Goal: Task Accomplishment & Management: Use online tool/utility

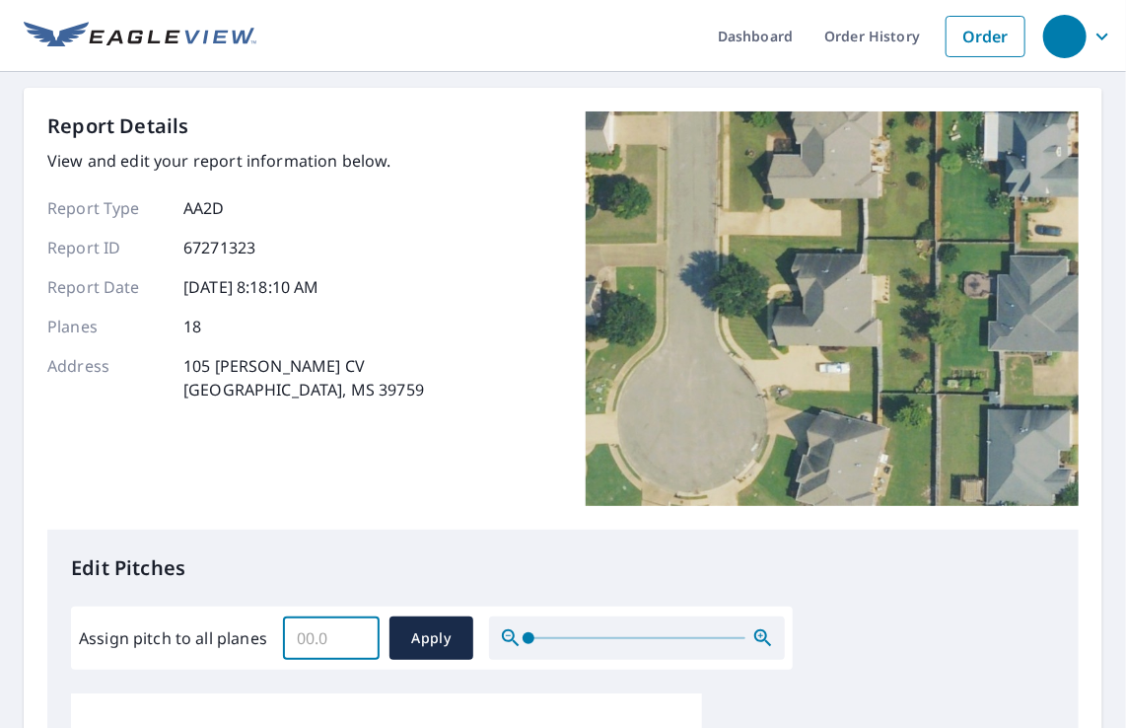
click at [316, 638] on input "Assign pitch to all planes" at bounding box center [331, 637] width 97 height 55
click at [355, 641] on input "8.9" at bounding box center [331, 637] width 97 height 55
click at [355, 641] on input "8.8" at bounding box center [331, 637] width 97 height 55
click at [353, 627] on input "9.1" at bounding box center [331, 637] width 97 height 55
type input "9"
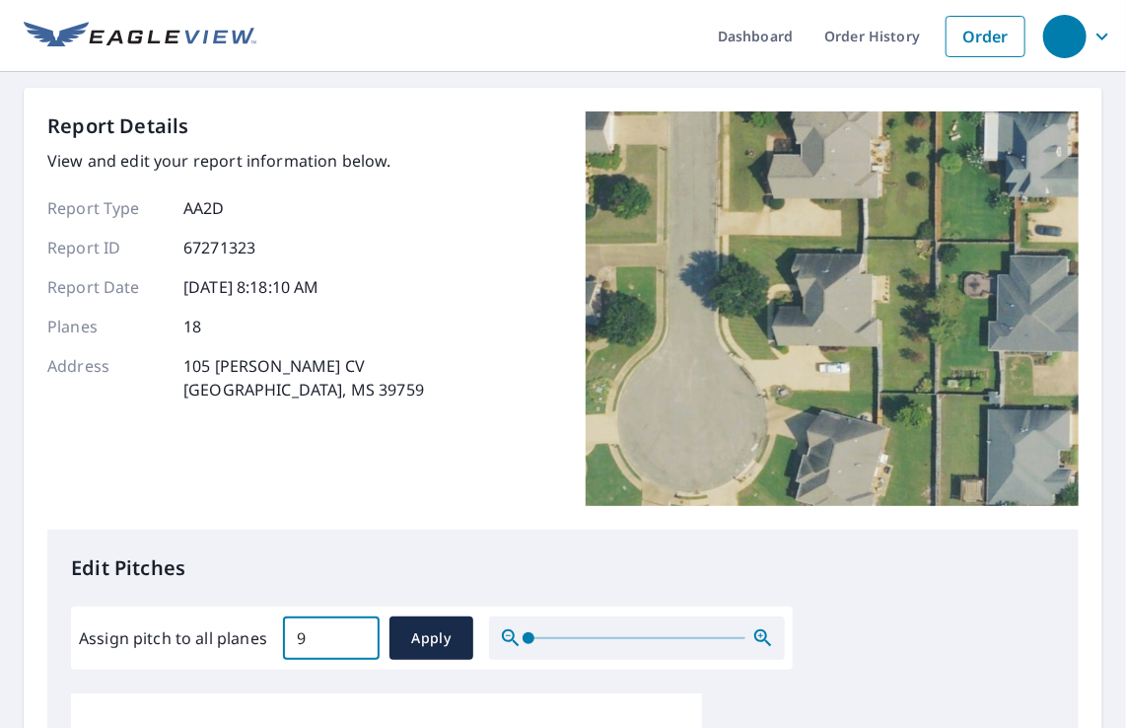
click at [355, 641] on input "9" at bounding box center [331, 637] width 97 height 55
click at [430, 629] on span "Apply" at bounding box center [431, 638] width 52 height 25
type input "9"
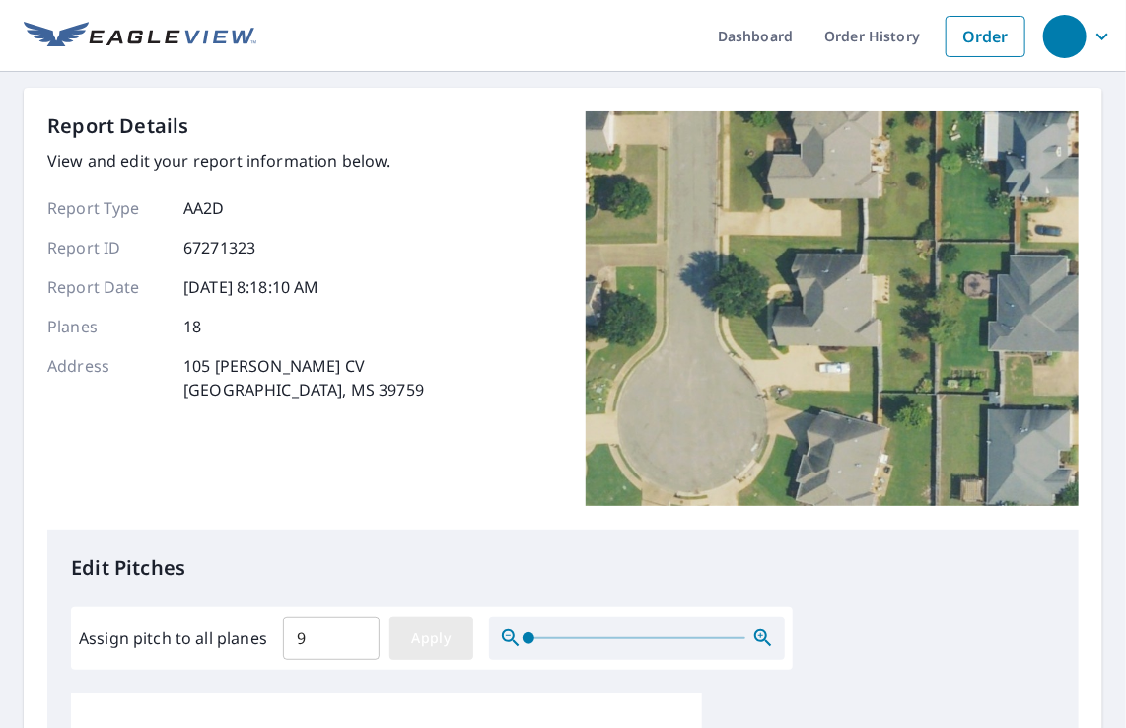
type input "9"
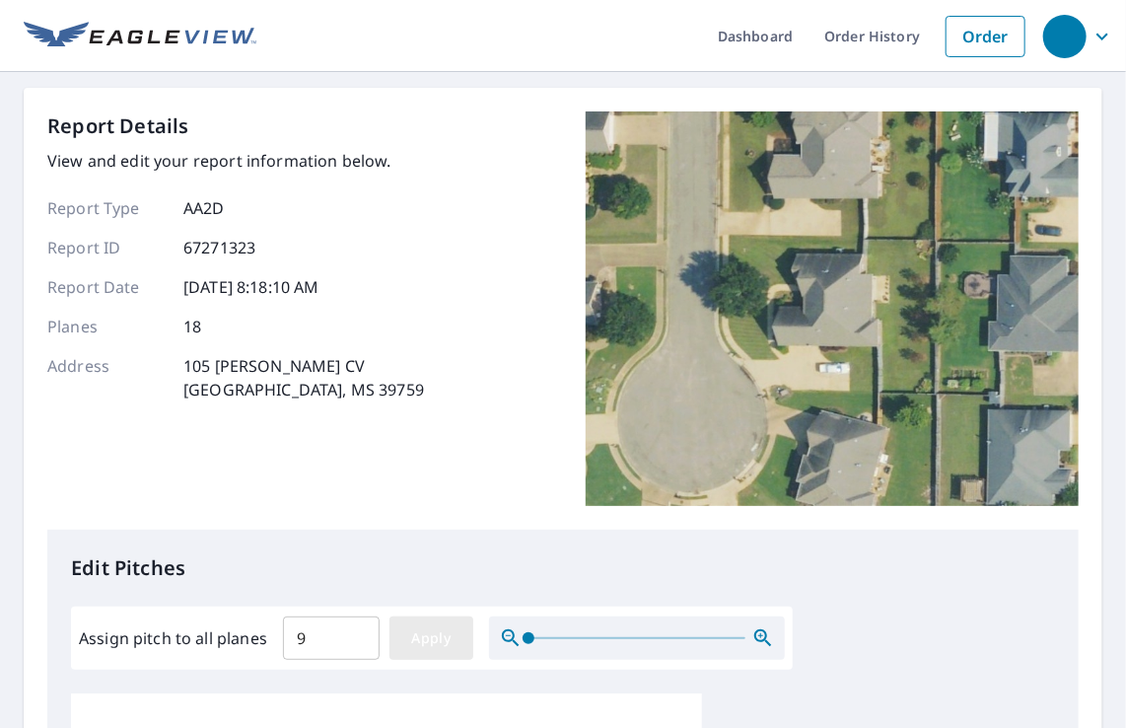
type input "9"
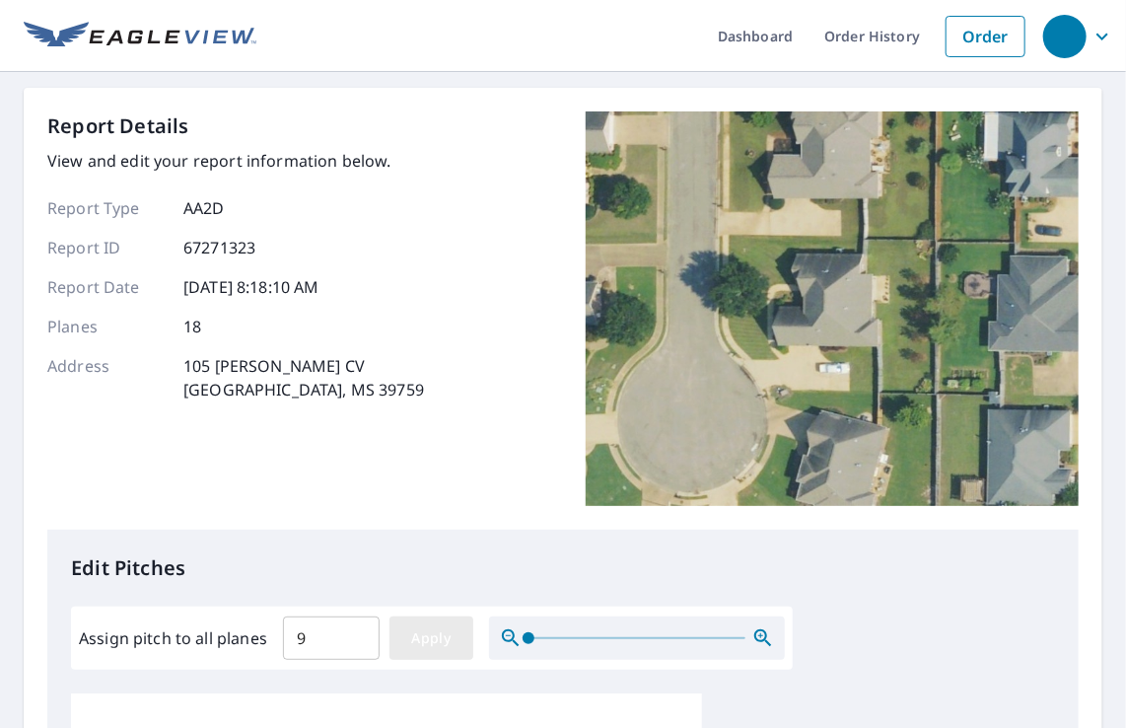
type input "9"
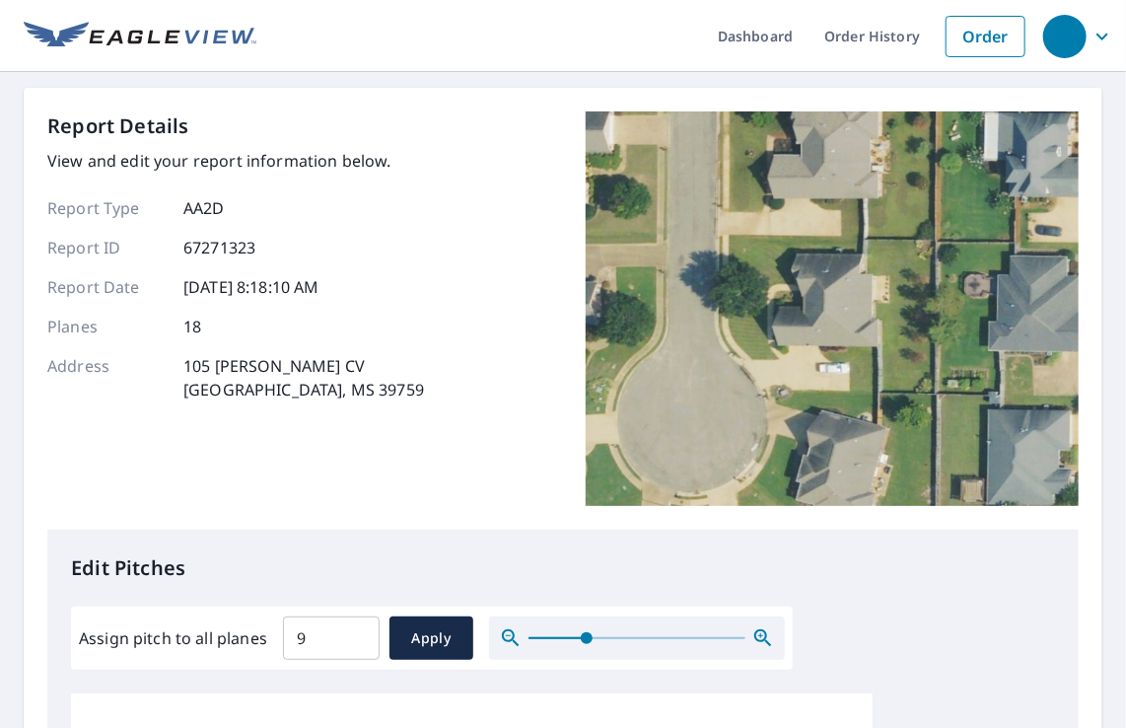
drag, startPoint x: 522, startPoint y: 633, endPoint x: 586, endPoint y: 641, distance: 64.6
click at [586, 641] on span at bounding box center [587, 638] width 12 height 12
click at [446, 631] on span "Apply" at bounding box center [431, 638] width 52 height 25
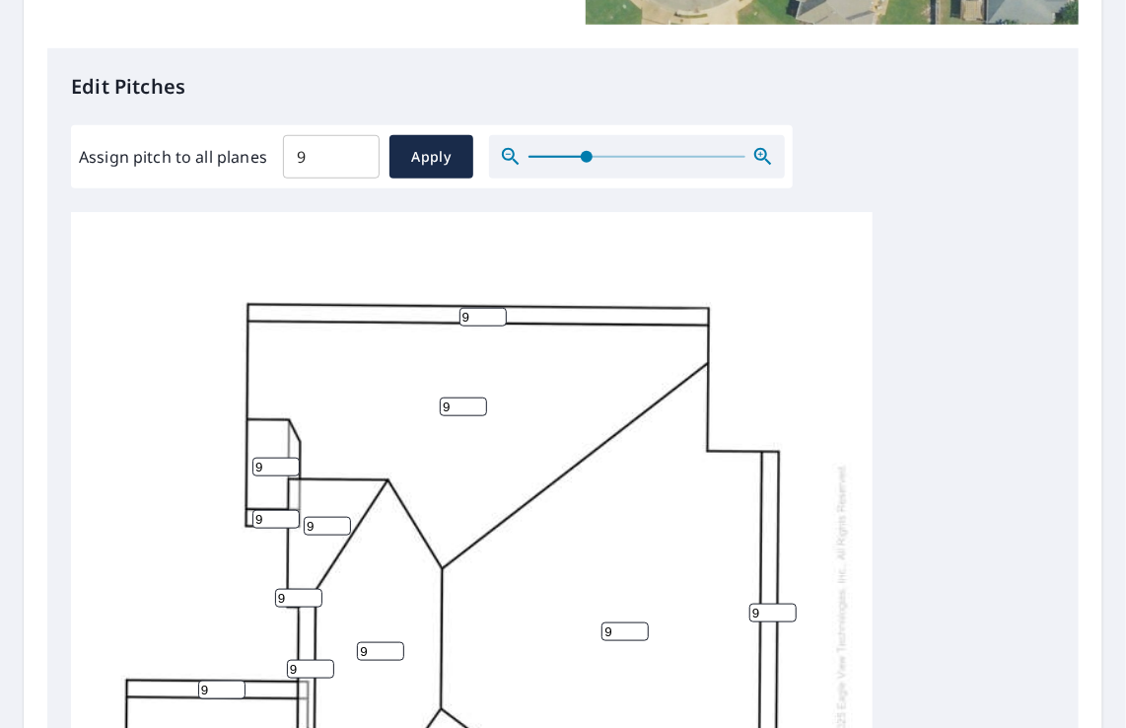
scroll to position [493, 0]
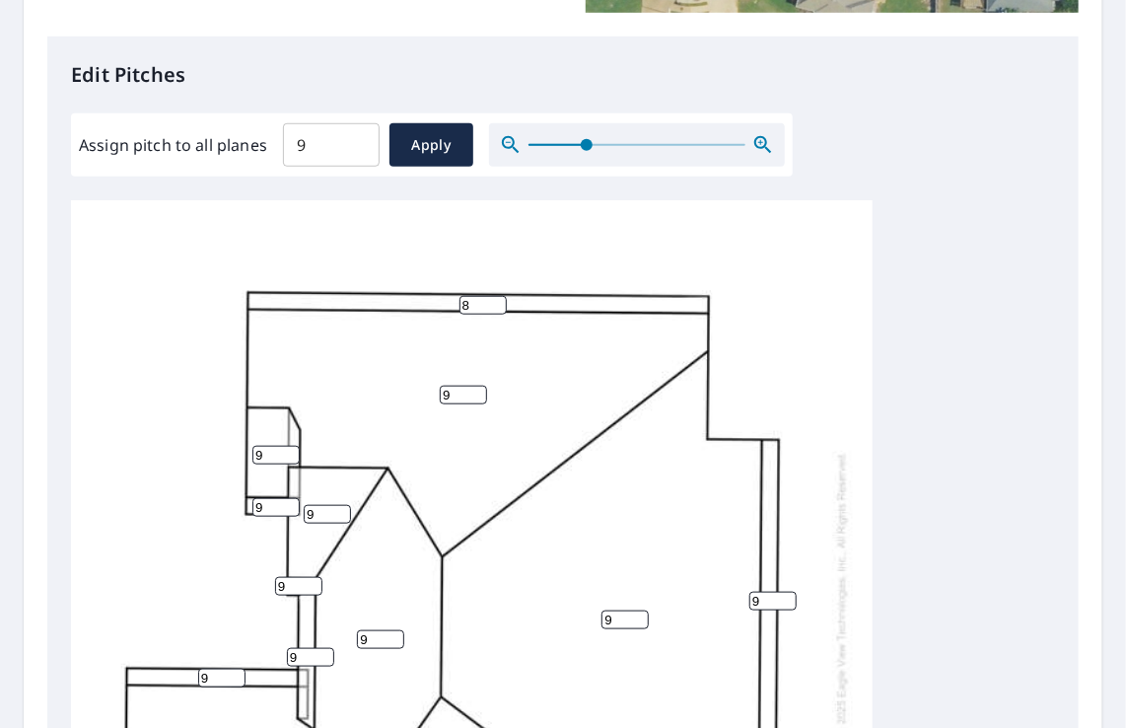
click at [495, 304] on input "8" at bounding box center [482, 305] width 47 height 19
click at [497, 306] on input "7" at bounding box center [482, 305] width 47 height 19
click at [497, 307] on input "6" at bounding box center [482, 305] width 47 height 19
click at [497, 307] on input "5" at bounding box center [482, 305] width 47 height 19
type input "4"
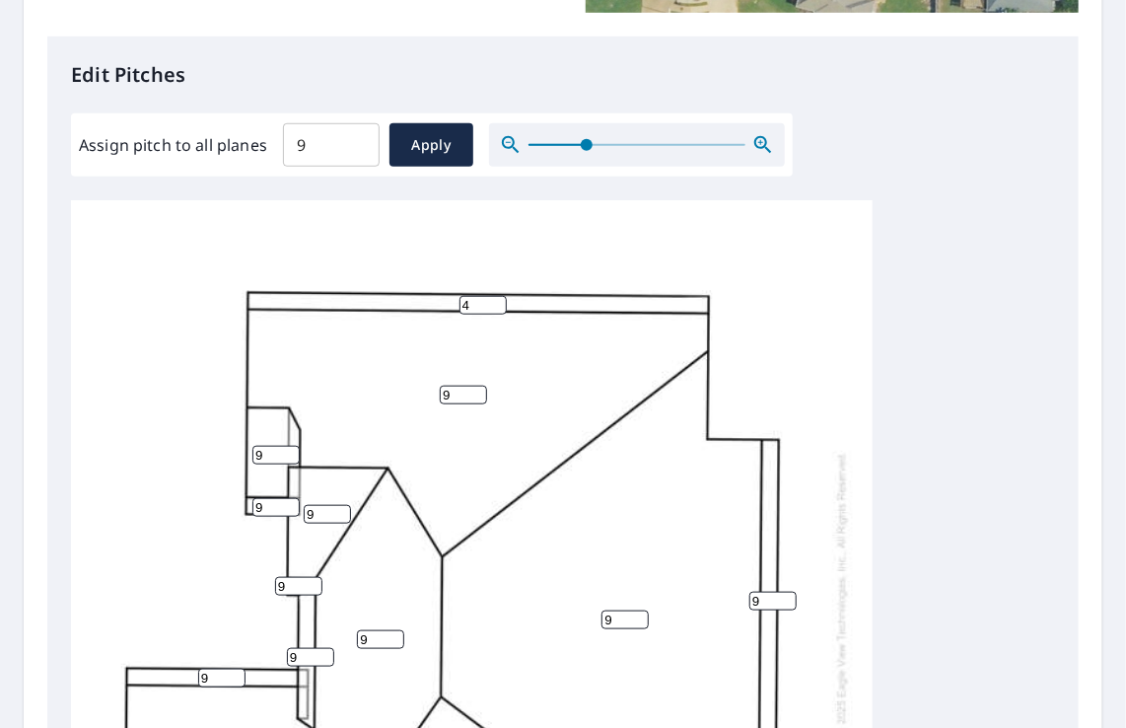
click at [497, 309] on input "4" at bounding box center [482, 305] width 47 height 19
click at [787, 603] on input "8" at bounding box center [772, 601] width 47 height 19
click at [787, 603] on input "7" at bounding box center [772, 601] width 47 height 19
click at [787, 603] on input "6" at bounding box center [772, 601] width 47 height 19
click at [787, 603] on input "5" at bounding box center [772, 601] width 47 height 19
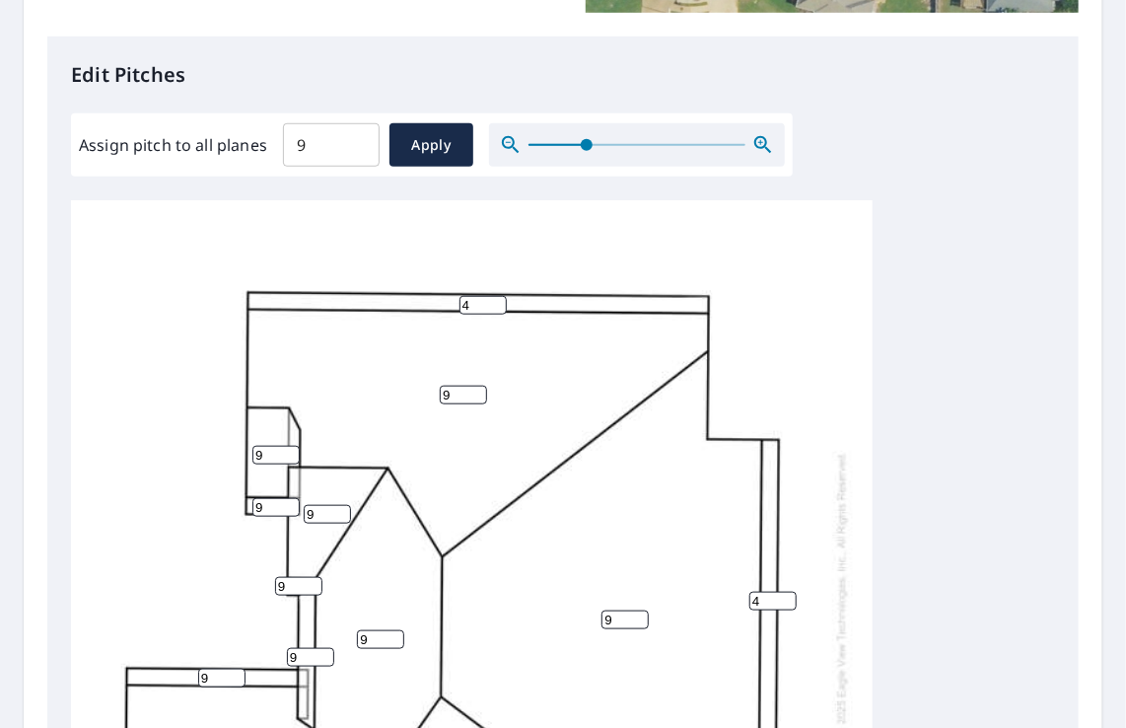
type input "4"
click at [787, 603] on input "4" at bounding box center [772, 601] width 47 height 19
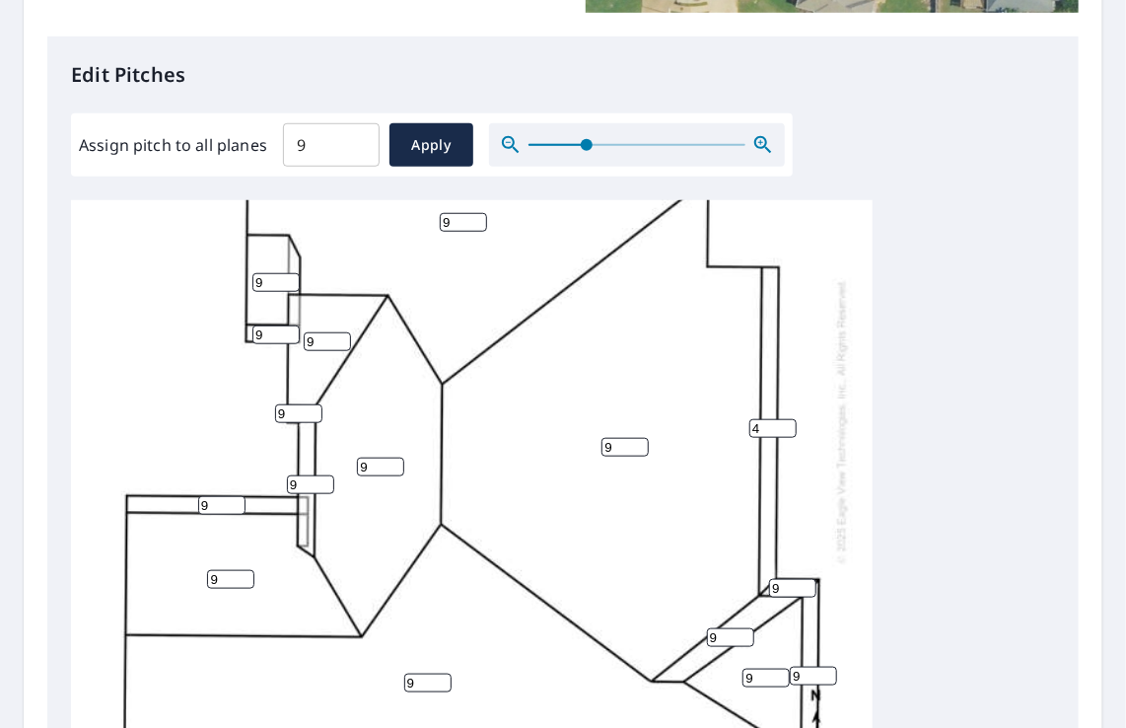
scroll to position [186, 0]
click at [805, 579] on input "8" at bounding box center [792, 588] width 47 height 19
click at [805, 579] on input "7" at bounding box center [792, 588] width 47 height 19
click at [806, 579] on input "6" at bounding box center [792, 588] width 47 height 19
click at [808, 579] on input "5" at bounding box center [792, 588] width 47 height 19
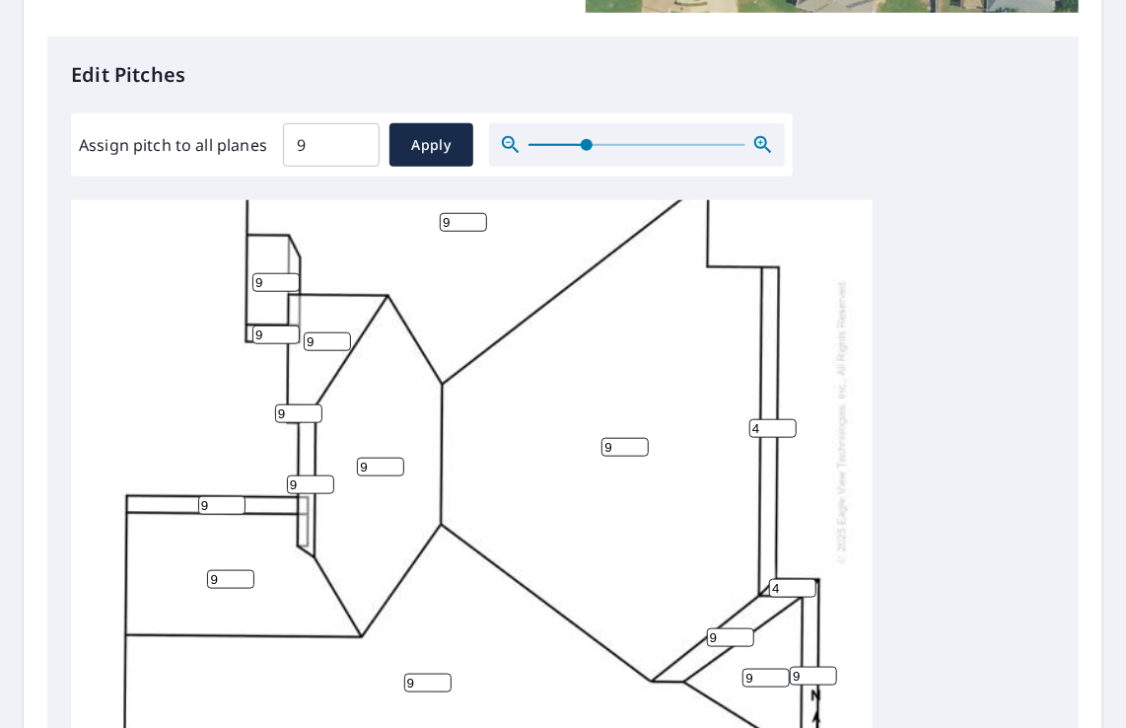
type input "4"
click at [809, 579] on input "4" at bounding box center [792, 588] width 47 height 19
click at [827, 667] on input "8" at bounding box center [813, 676] width 47 height 19
click at [827, 667] on input "7" at bounding box center [813, 676] width 47 height 19
click at [827, 667] on input "6" at bounding box center [813, 676] width 47 height 19
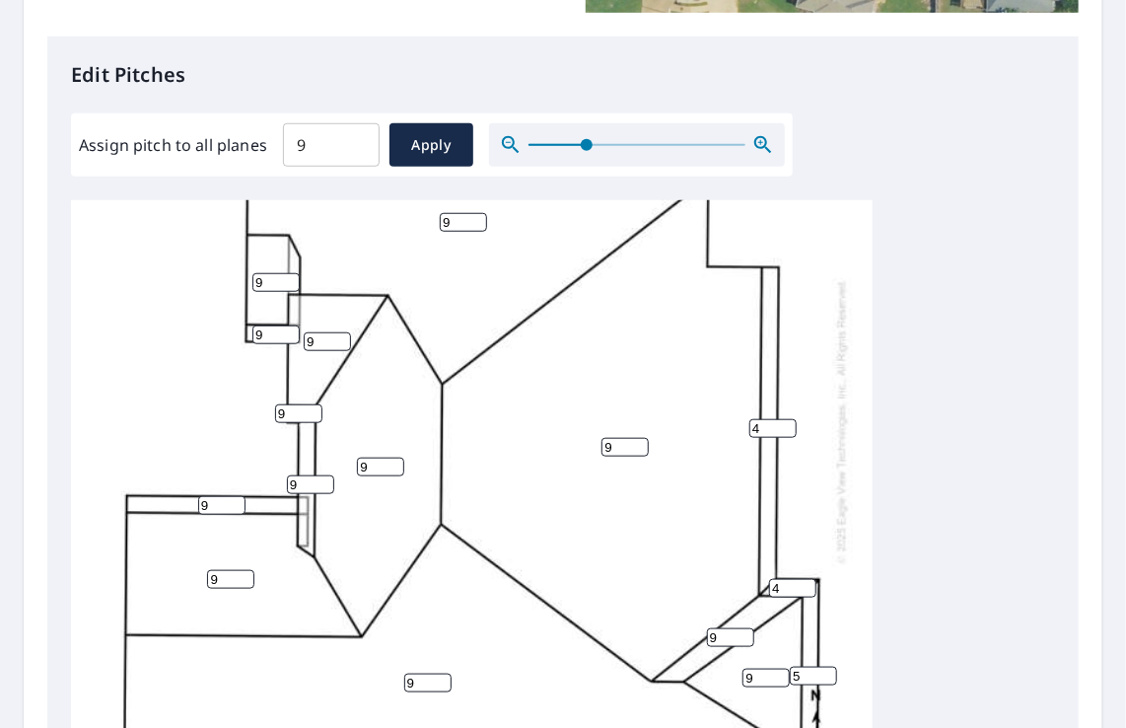
click at [827, 667] on input "5" at bounding box center [813, 676] width 47 height 19
type input "4"
click at [827, 667] on input "4" at bounding box center [813, 676] width 47 height 19
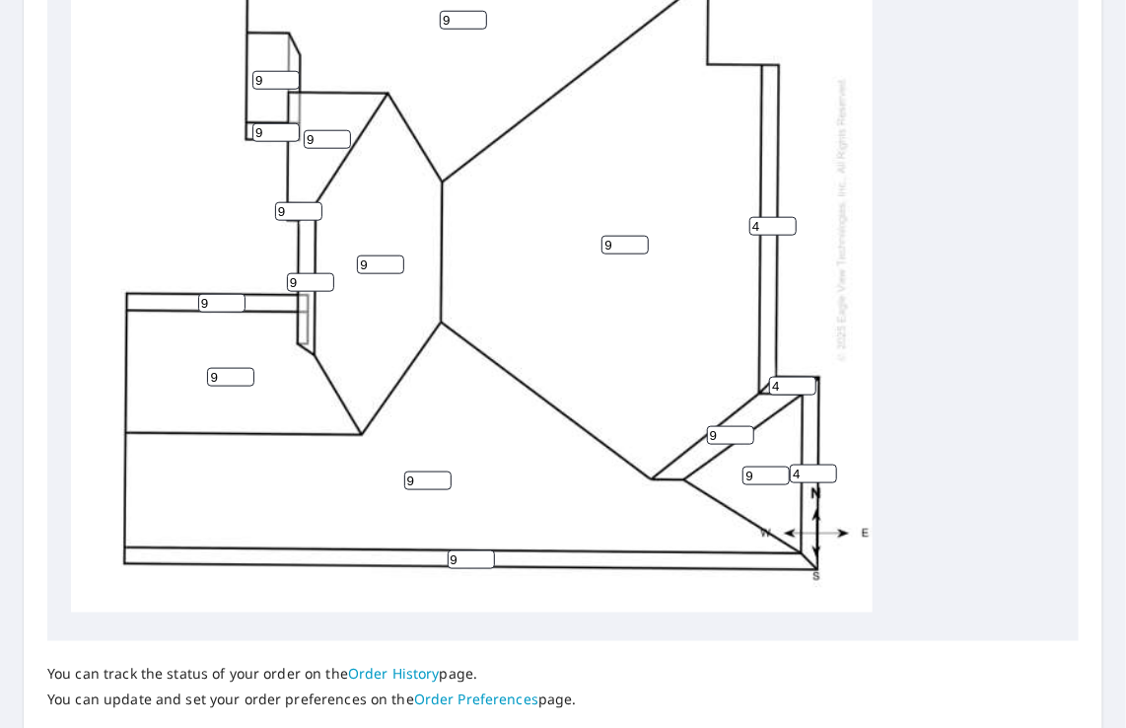
scroll to position [789, 0]
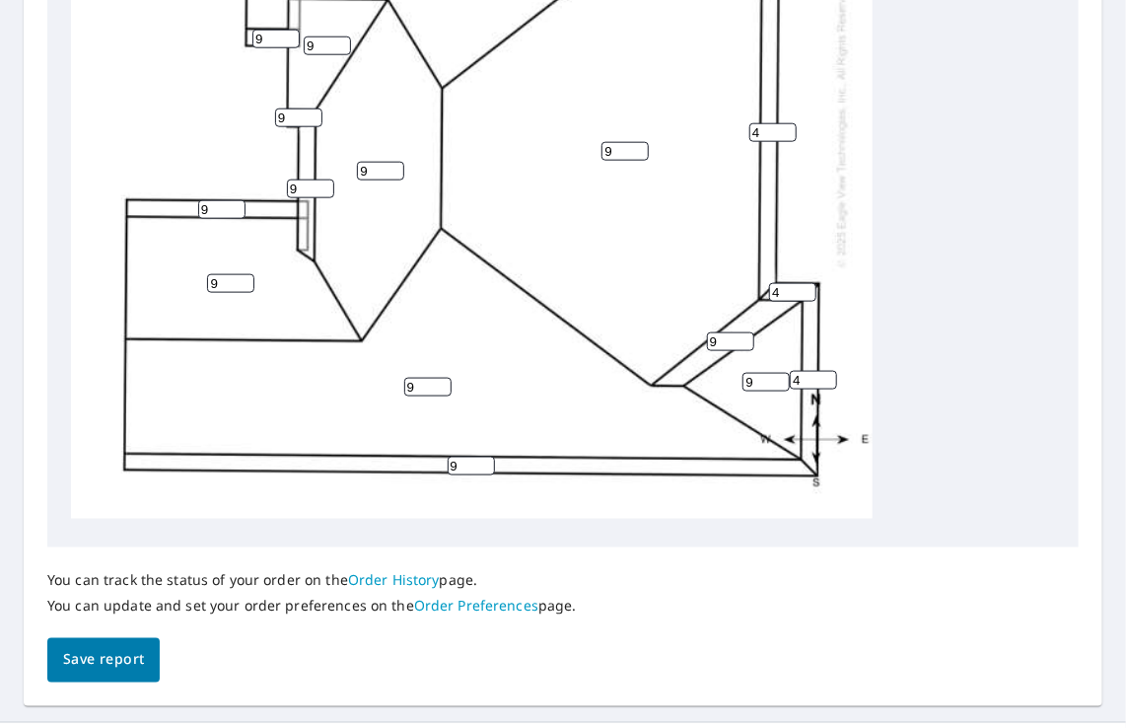
click at [459, 457] on input "9" at bounding box center [471, 466] width 47 height 19
click at [485, 457] on input "10" at bounding box center [471, 466] width 47 height 19
click at [484, 457] on input "13" at bounding box center [471, 466] width 47 height 19
click at [485, 457] on input "12" at bounding box center [471, 466] width 47 height 19
click at [485, 457] on input "11" at bounding box center [471, 466] width 47 height 19
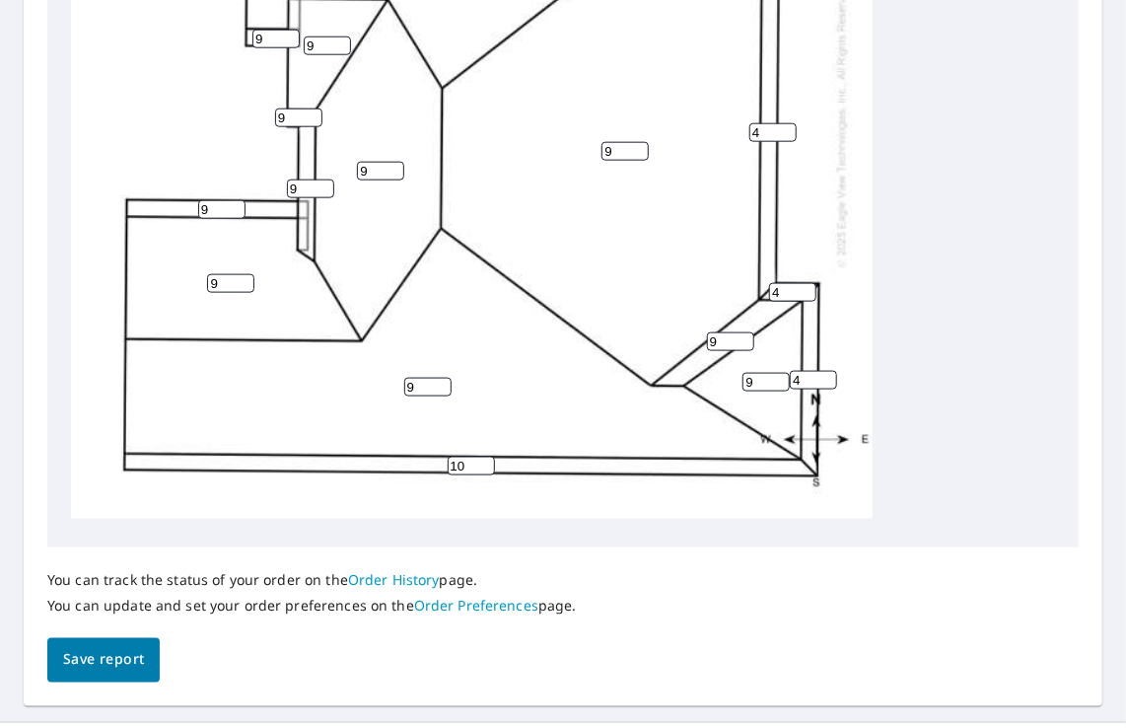
click at [485, 457] on input "10" at bounding box center [471, 466] width 47 height 19
click at [485, 457] on input "7" at bounding box center [471, 466] width 47 height 19
click at [485, 457] on input "6" at bounding box center [471, 466] width 47 height 19
click at [485, 457] on input "5" at bounding box center [471, 466] width 47 height 19
type input "4"
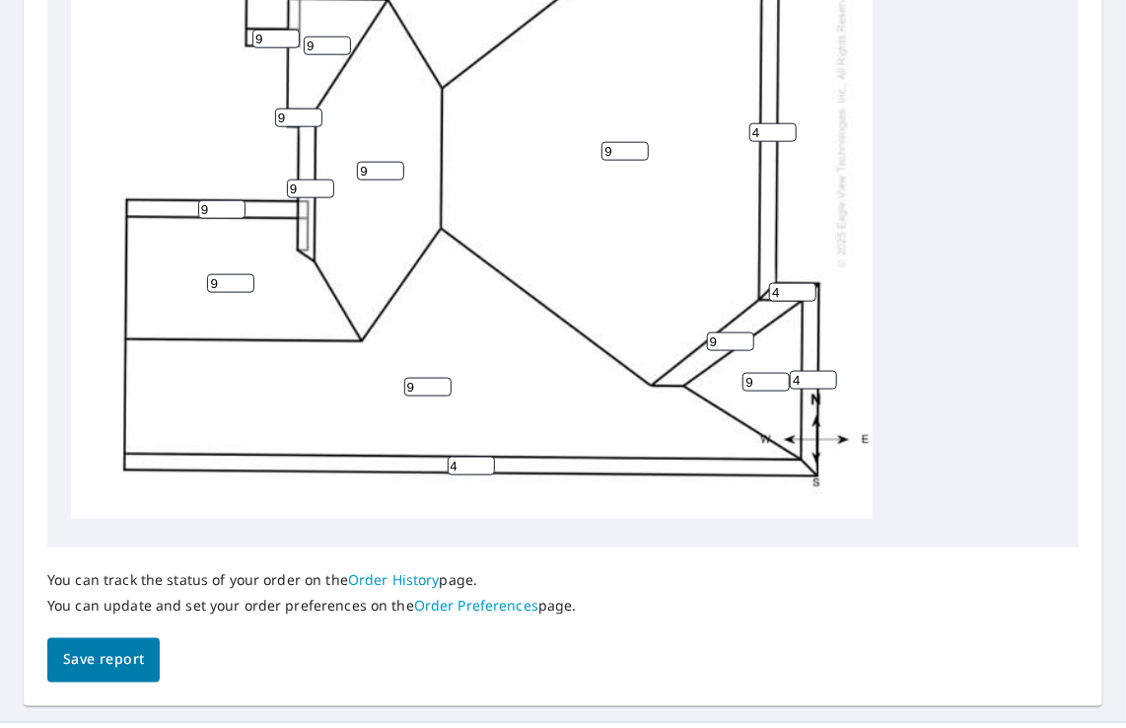
click at [485, 457] on input "4" at bounding box center [471, 466] width 47 height 19
click at [237, 200] on input "8" at bounding box center [221, 209] width 47 height 19
click at [237, 200] on input "7" at bounding box center [221, 209] width 47 height 19
click at [237, 200] on input "6" at bounding box center [221, 209] width 47 height 19
click at [237, 200] on input "5" at bounding box center [221, 209] width 47 height 19
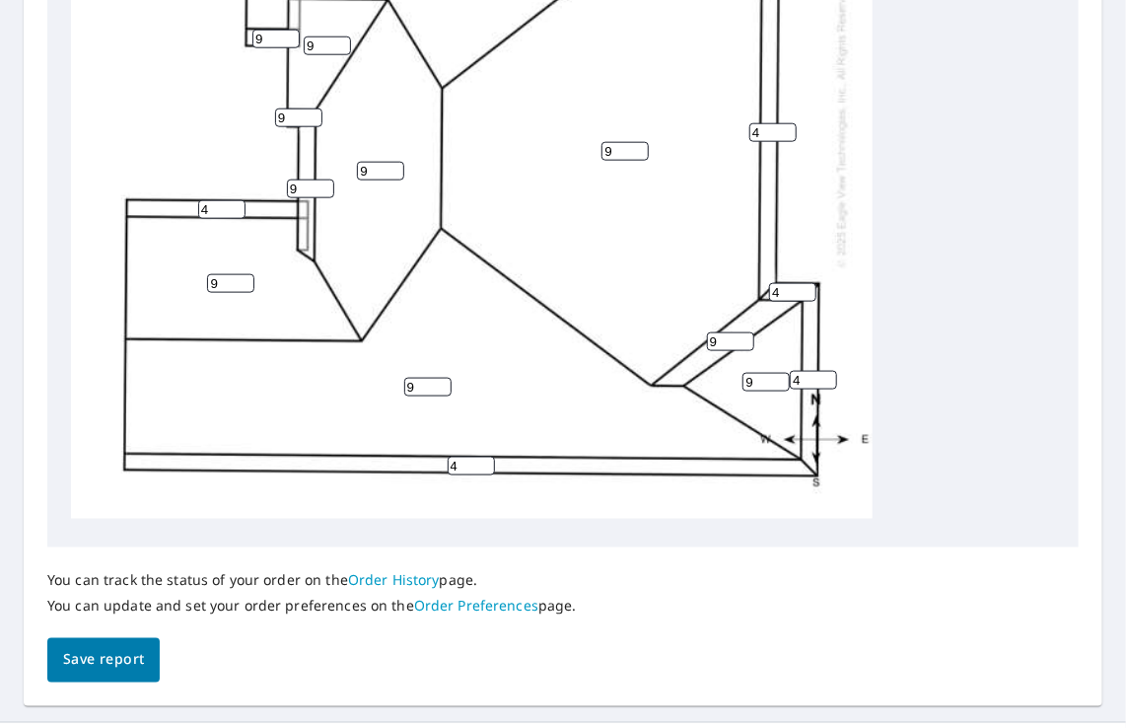
type input "4"
click at [237, 200] on input "4" at bounding box center [221, 209] width 47 height 19
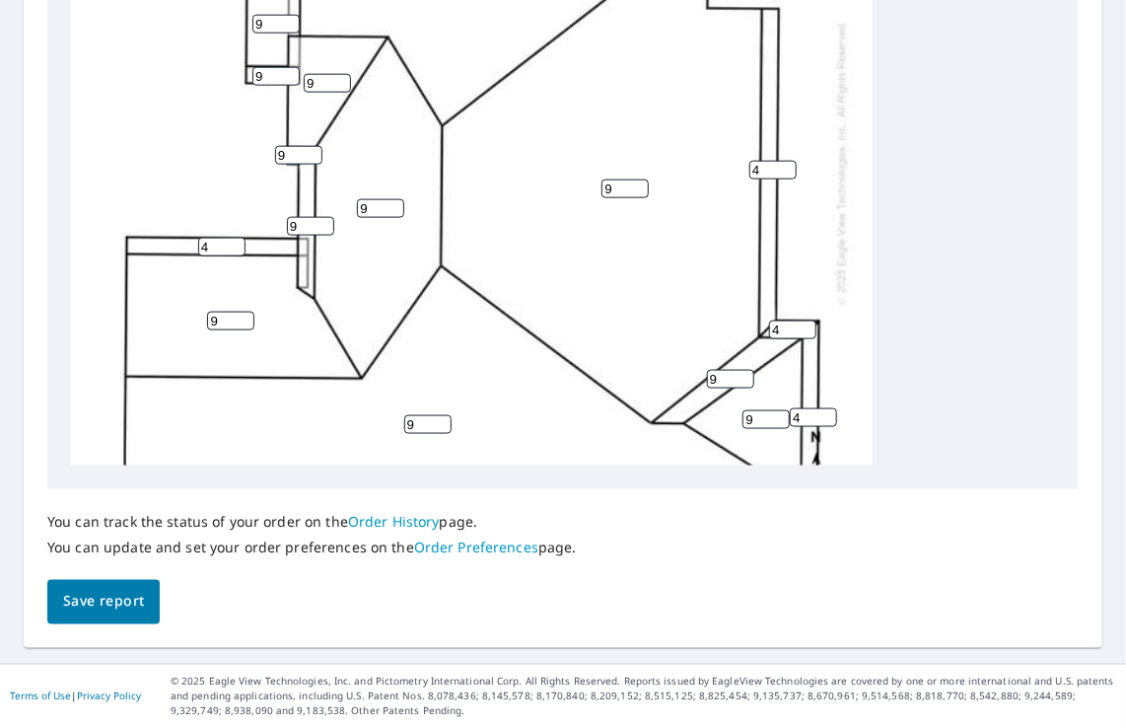
scroll to position [186, 0]
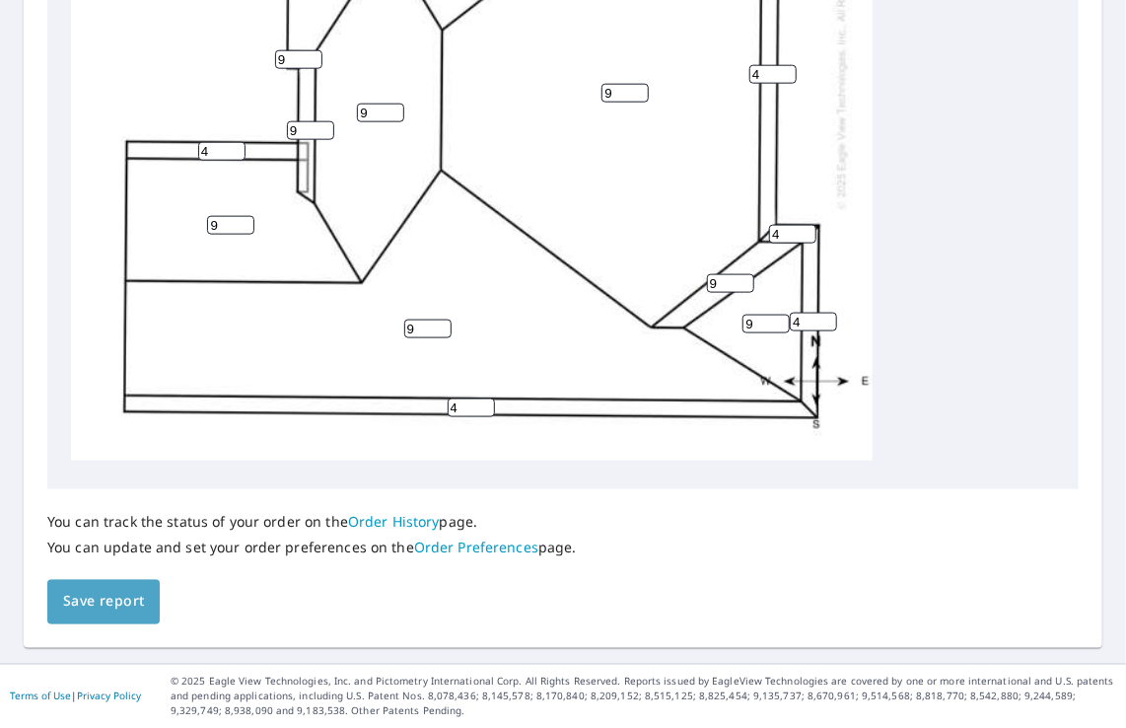
click at [104, 594] on span "Save report" at bounding box center [103, 602] width 81 height 25
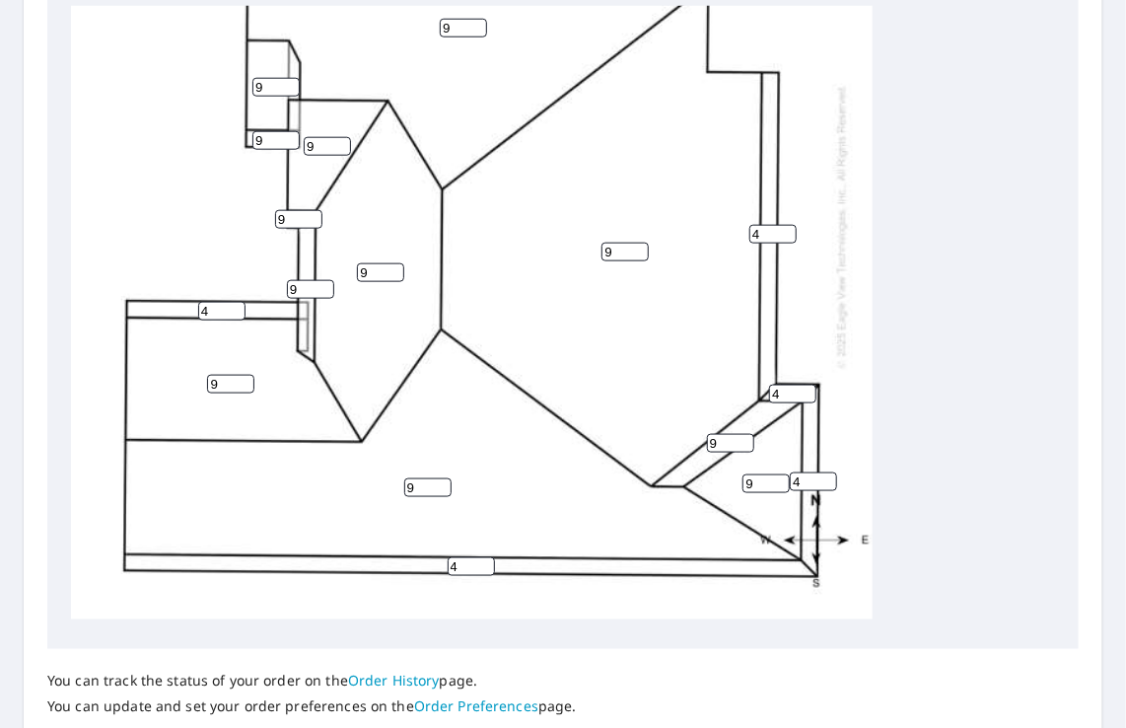
scroll to position [918, 0]
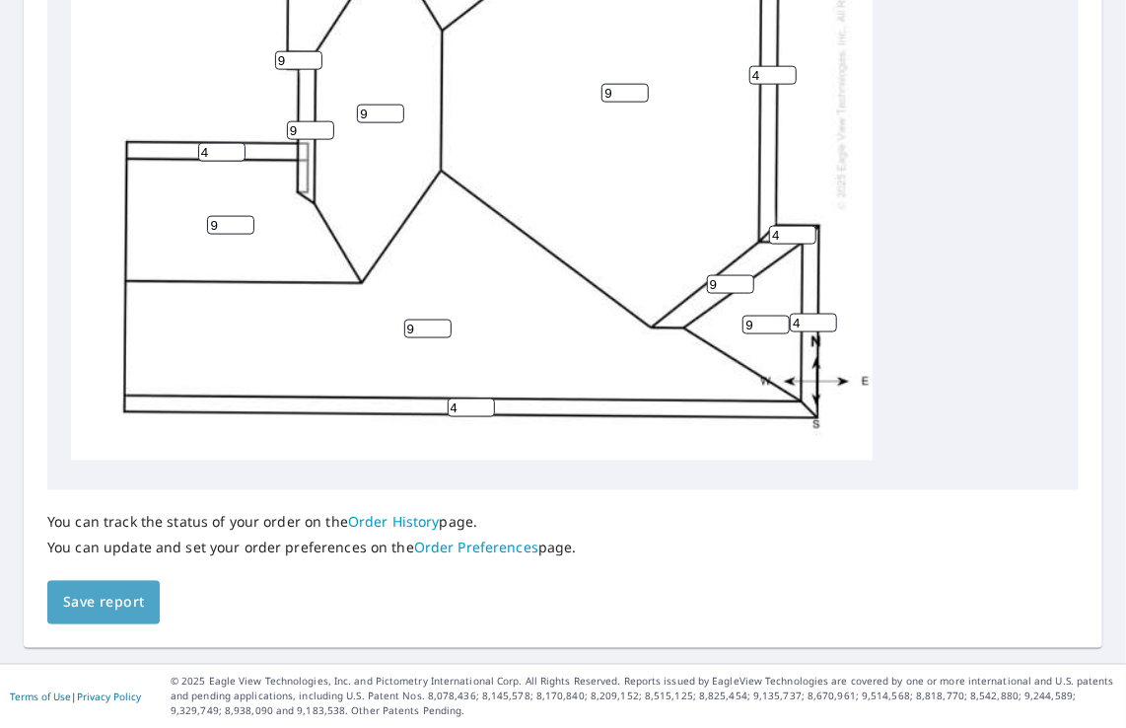
click at [118, 598] on span "Save report" at bounding box center [103, 603] width 81 height 25
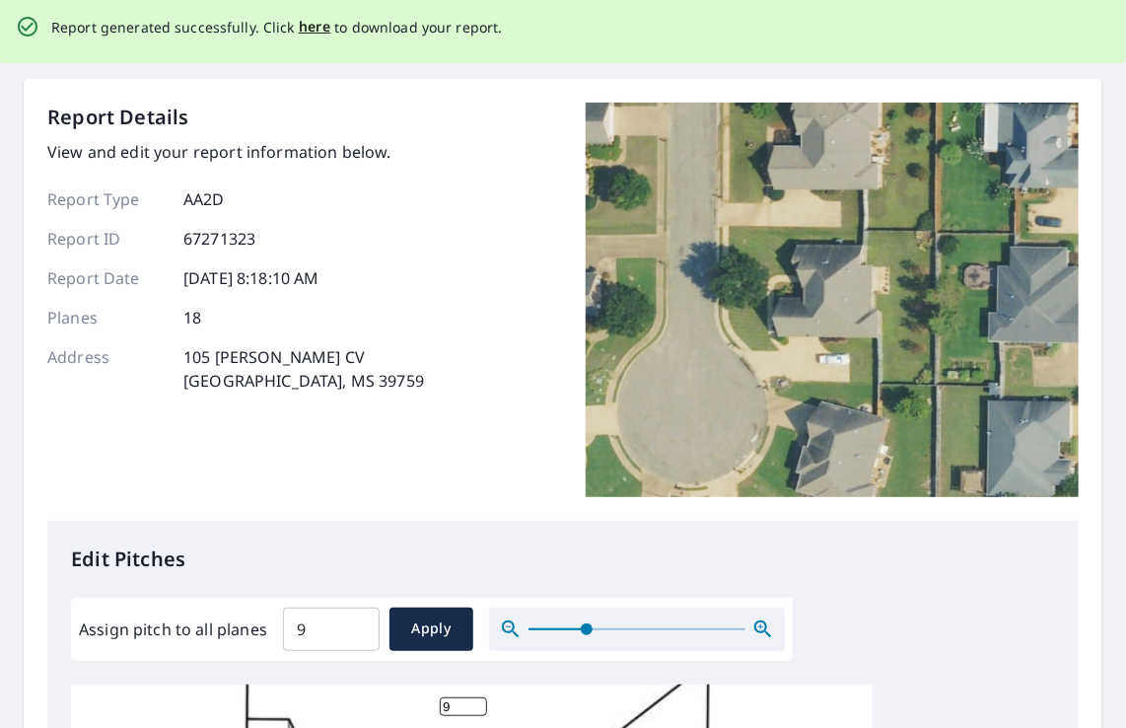
scroll to position [0, 0]
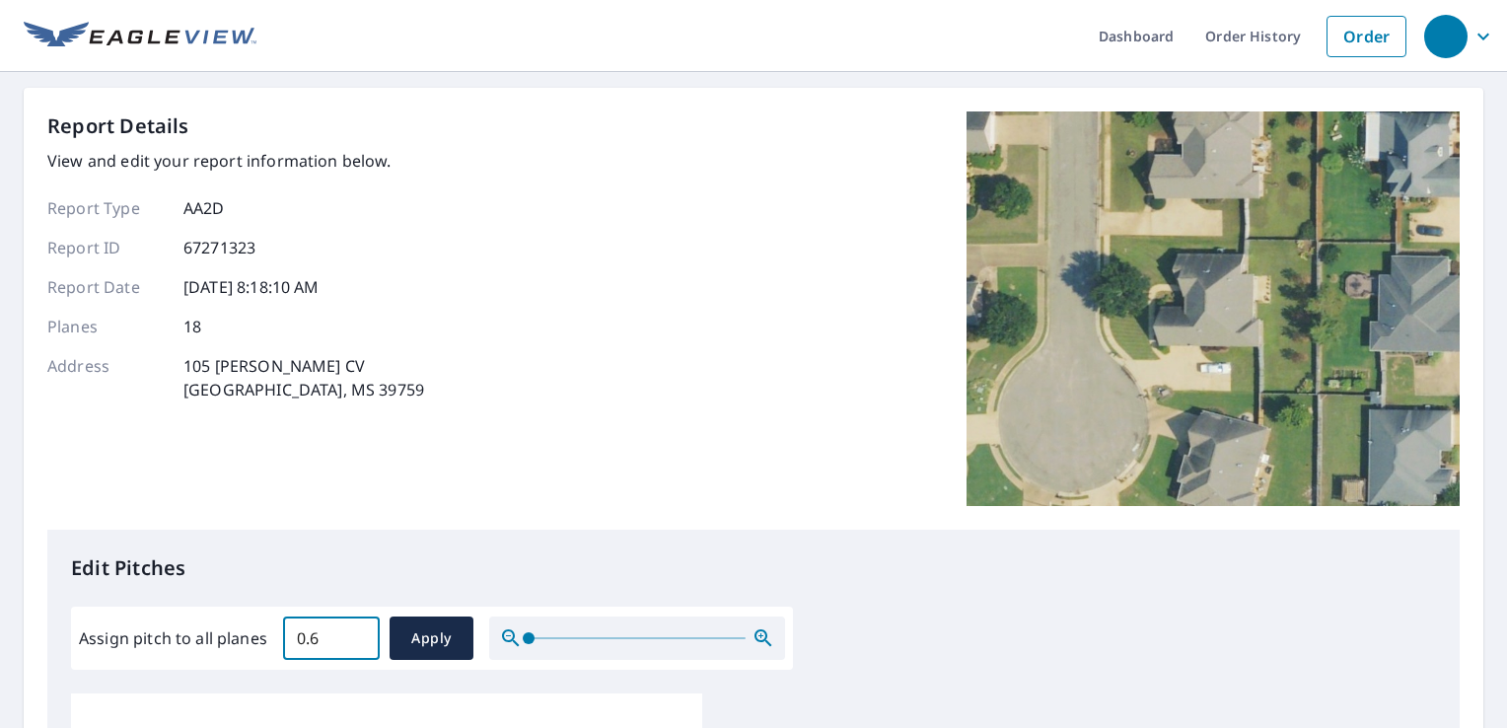
click at [360, 632] on input "0.6" at bounding box center [331, 637] width 97 height 55
click at [360, 632] on input "0.8" at bounding box center [331, 637] width 97 height 55
click at [360, 632] on input "0.9" at bounding box center [331, 637] width 97 height 55
click at [360, 632] on input "1" at bounding box center [331, 637] width 97 height 55
click at [360, 632] on input "1.1" at bounding box center [331, 637] width 97 height 55
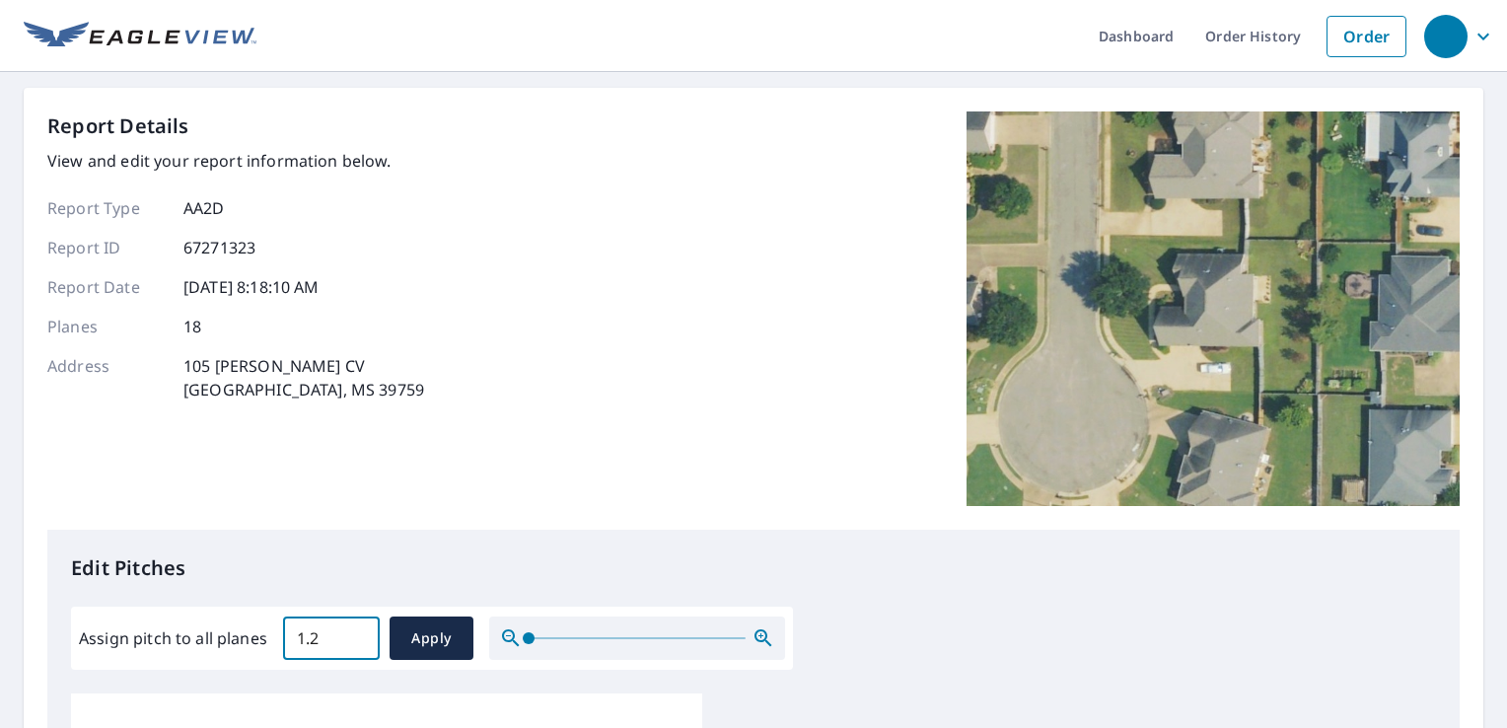
click at [360, 632] on input "1.2" at bounding box center [331, 637] width 97 height 55
click at [360, 632] on input "1.3" at bounding box center [331, 637] width 97 height 55
click at [360, 632] on input "1.4" at bounding box center [331, 637] width 97 height 55
click at [360, 632] on input "1.5" at bounding box center [331, 637] width 97 height 55
click at [360, 632] on input "1.6" at bounding box center [331, 637] width 97 height 55
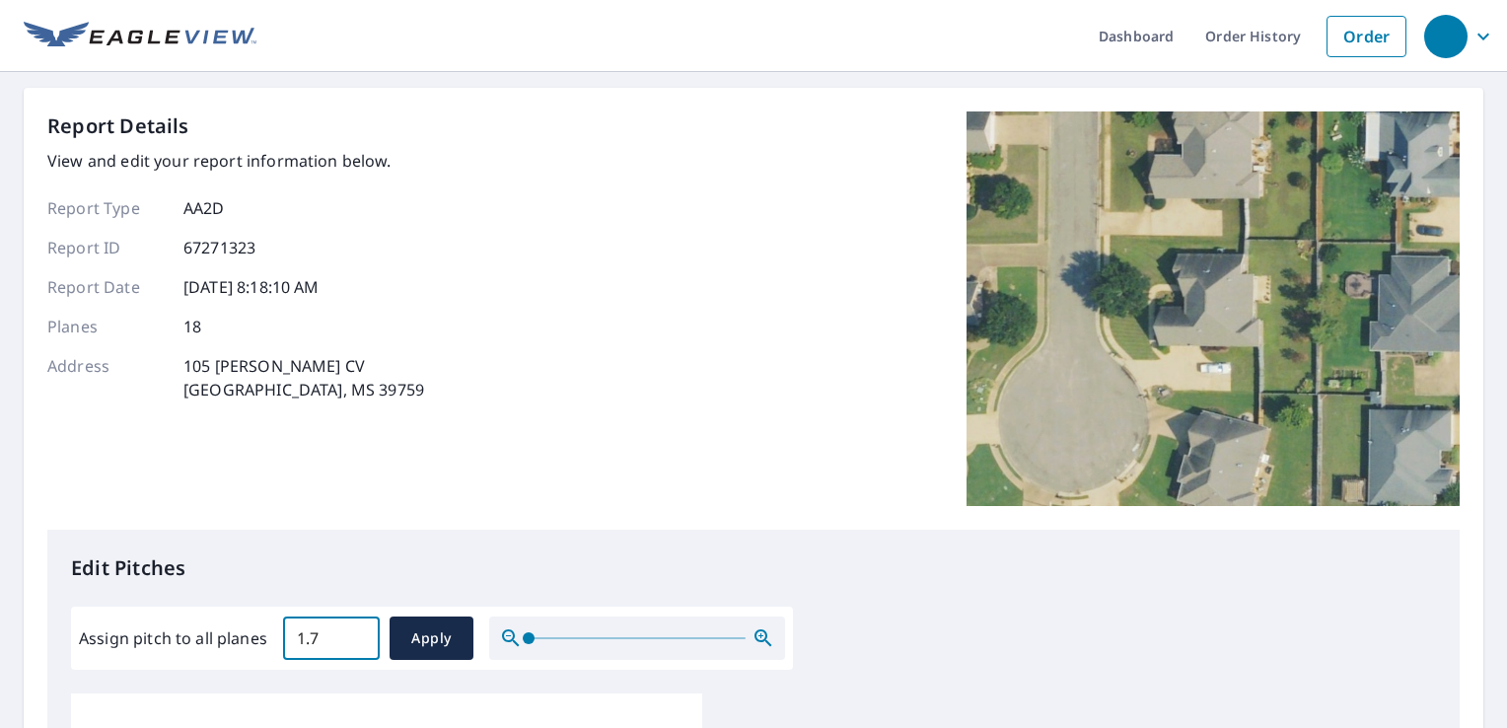
click at [360, 632] on input "1.7" at bounding box center [331, 637] width 97 height 55
click at [360, 632] on input "1.8" at bounding box center [331, 637] width 97 height 55
click at [360, 632] on input "1.9" at bounding box center [331, 637] width 97 height 55
click at [360, 632] on input "2" at bounding box center [331, 637] width 97 height 55
click at [360, 632] on input "2.1" at bounding box center [331, 637] width 97 height 55
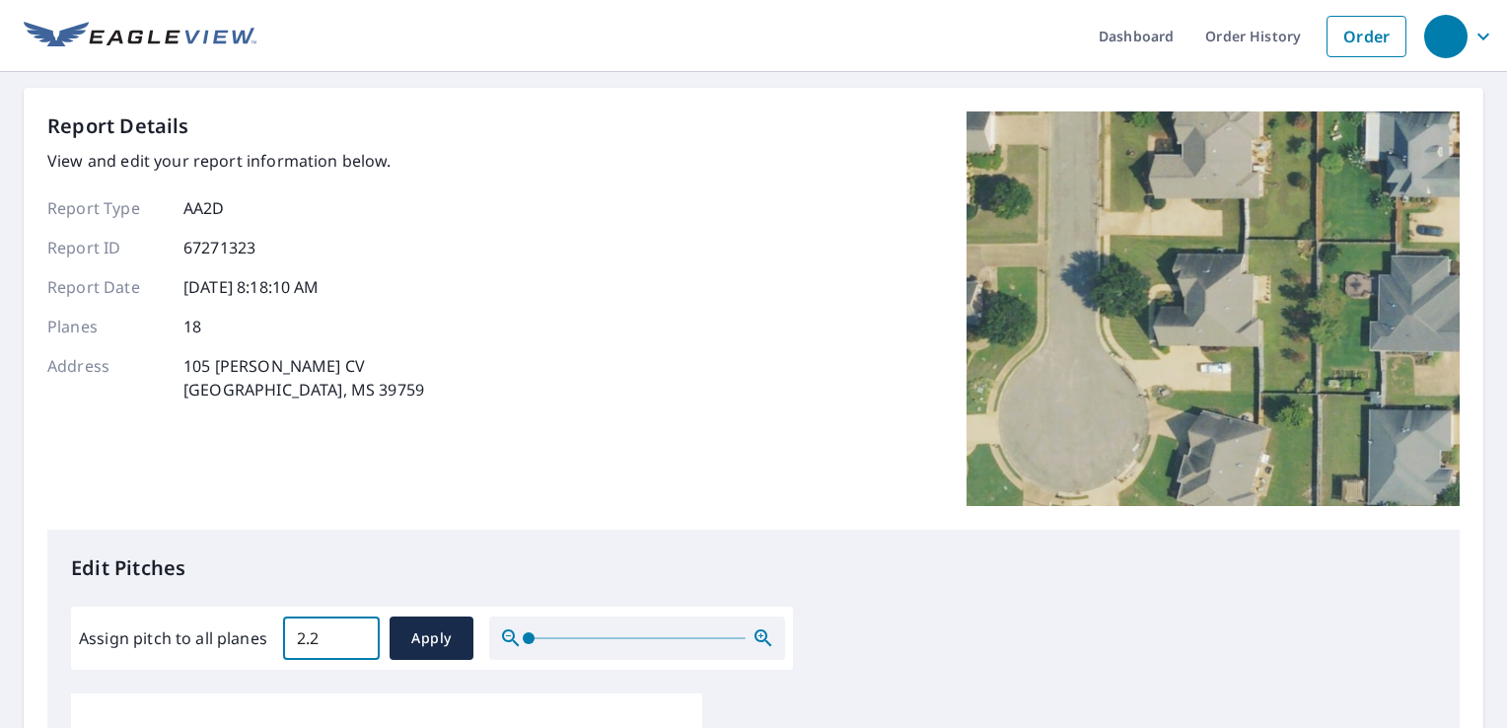
click at [360, 632] on input "2.2" at bounding box center [331, 637] width 97 height 55
click at [330, 643] on input "2.2" at bounding box center [331, 637] width 97 height 55
type input "2"
type input "9"
click at [428, 630] on span "Apply" at bounding box center [431, 638] width 52 height 25
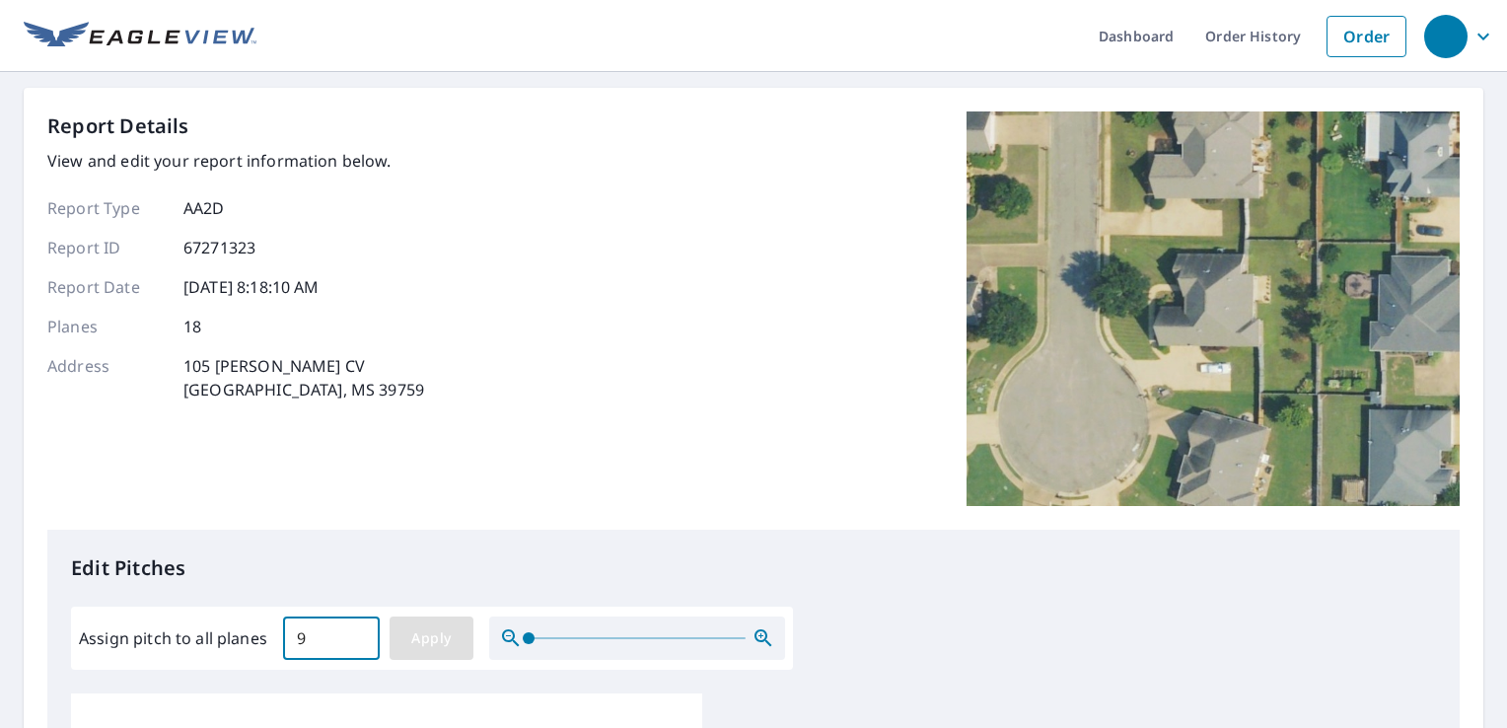
type input "9"
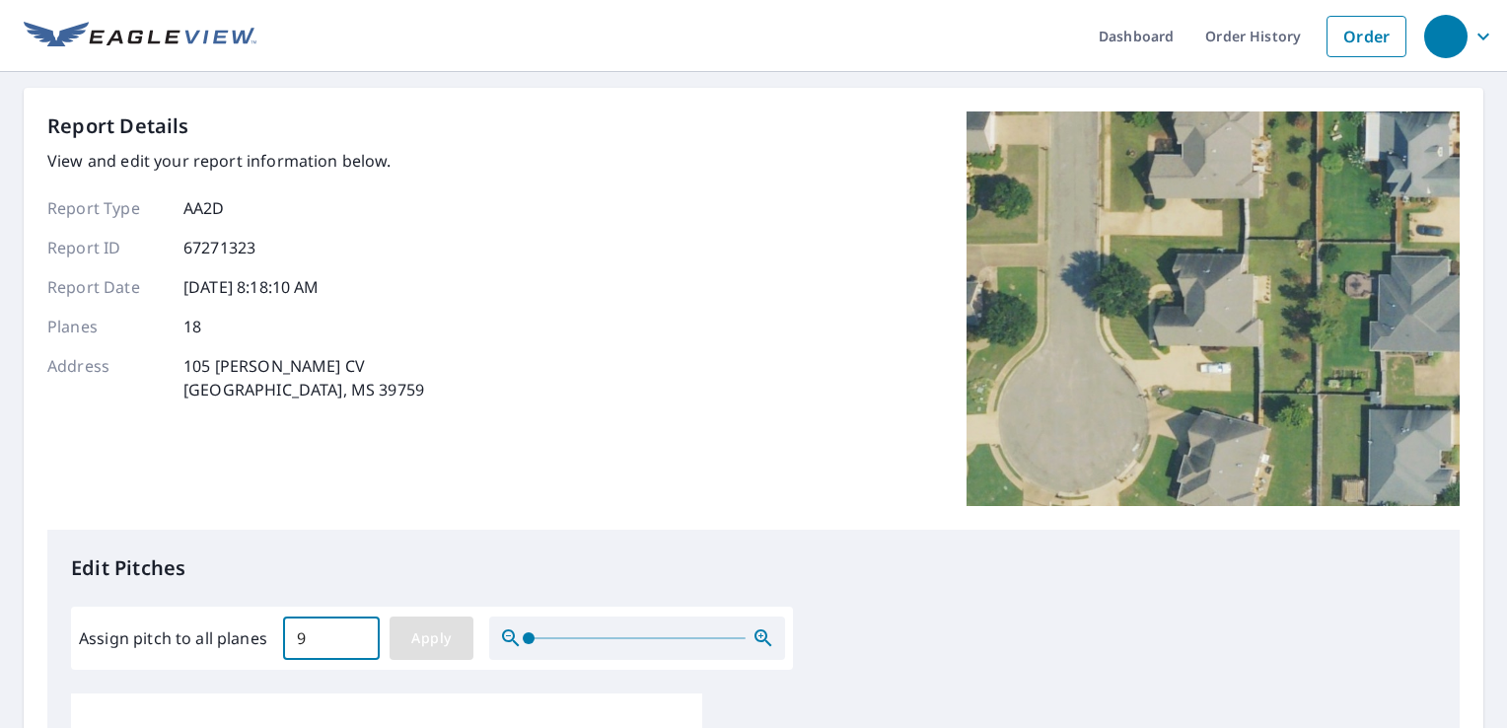
type input "9"
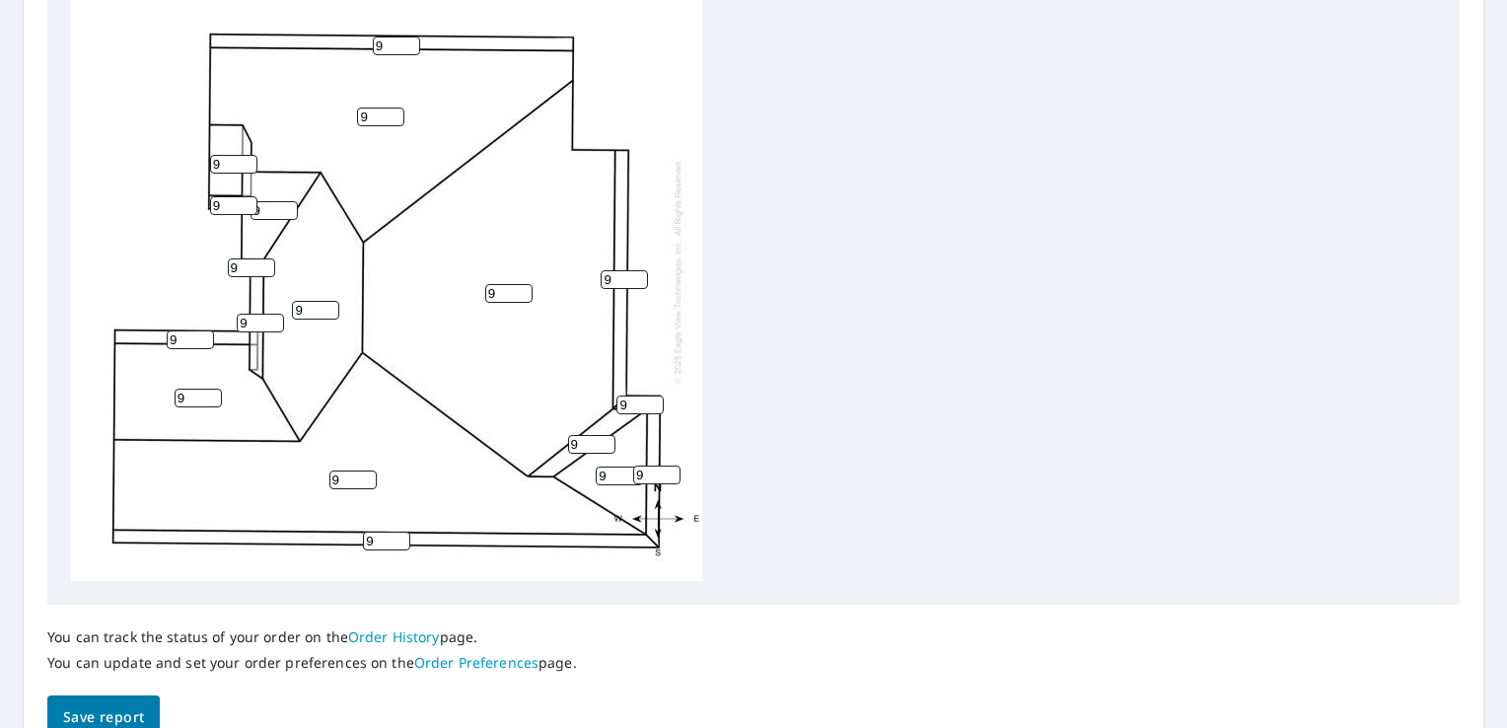
scroll to position [753, 0]
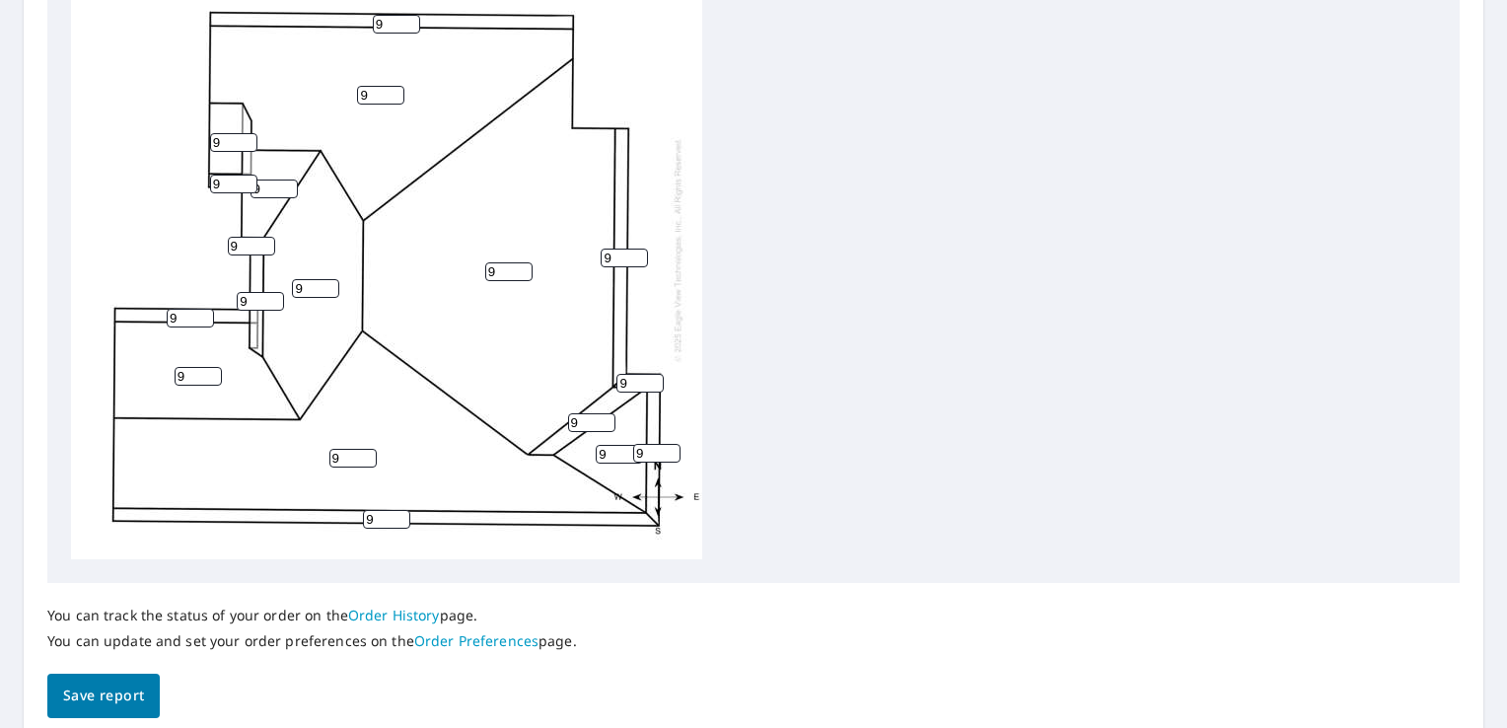
click at [375, 523] on input "9" at bounding box center [386, 519] width 47 height 19
type input "5"
click at [180, 317] on input "9" at bounding box center [190, 318] width 47 height 19
type input "5"
click at [646, 451] on input "9" at bounding box center [656, 453] width 47 height 19
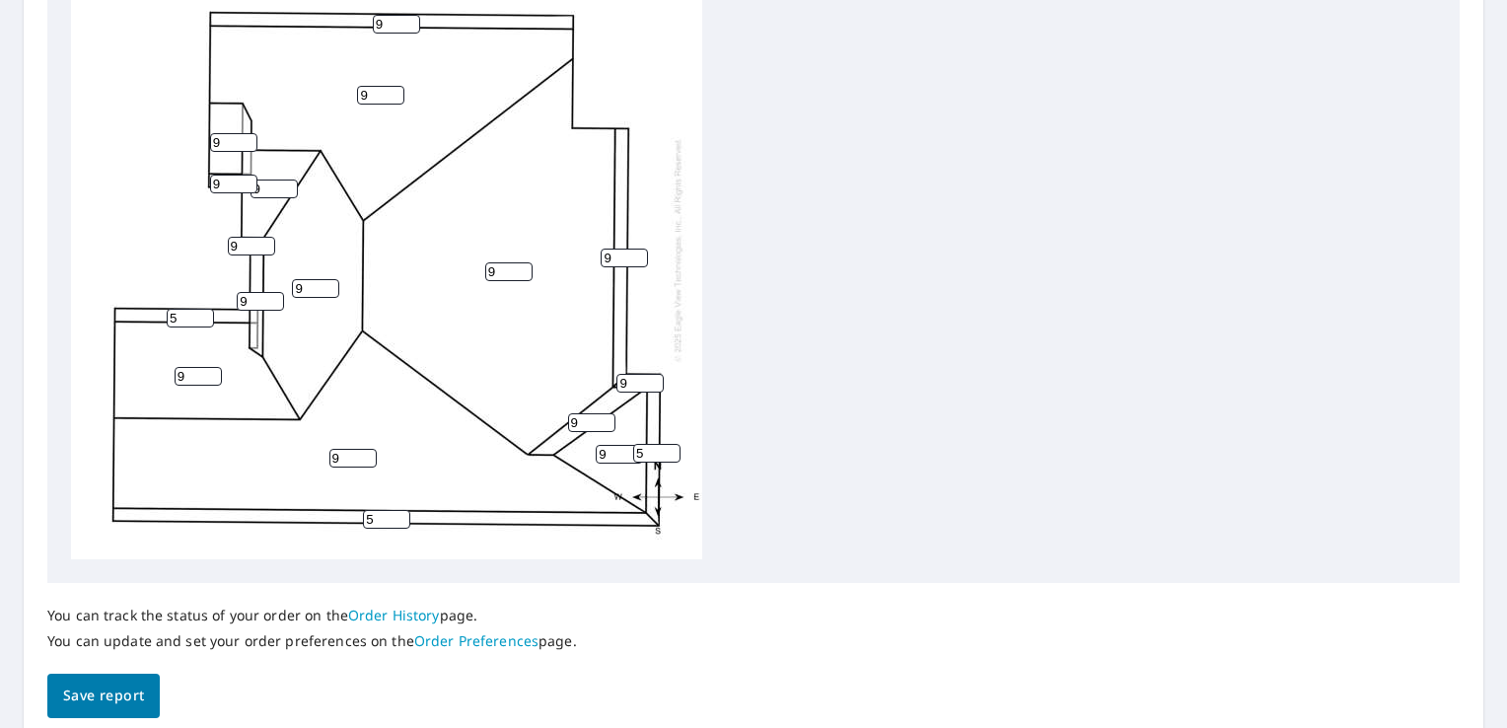
type input "5"
click at [627, 381] on input "9" at bounding box center [639, 383] width 47 height 19
type input "5"
click at [611, 248] on input "9" at bounding box center [623, 257] width 47 height 19
type input "5"
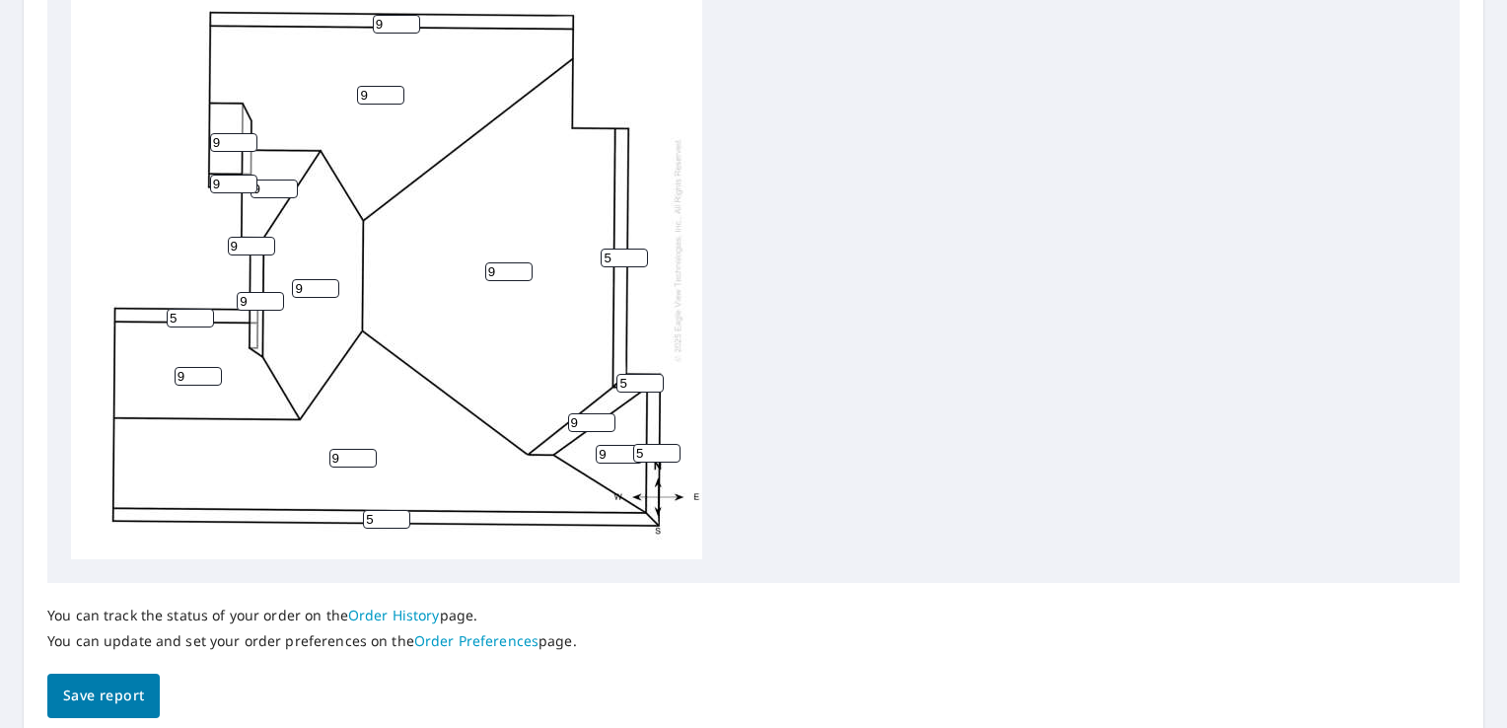
click at [383, 24] on input "9" at bounding box center [396, 24] width 47 height 19
type input "5"
click at [248, 300] on input "9" at bounding box center [260, 301] width 47 height 19
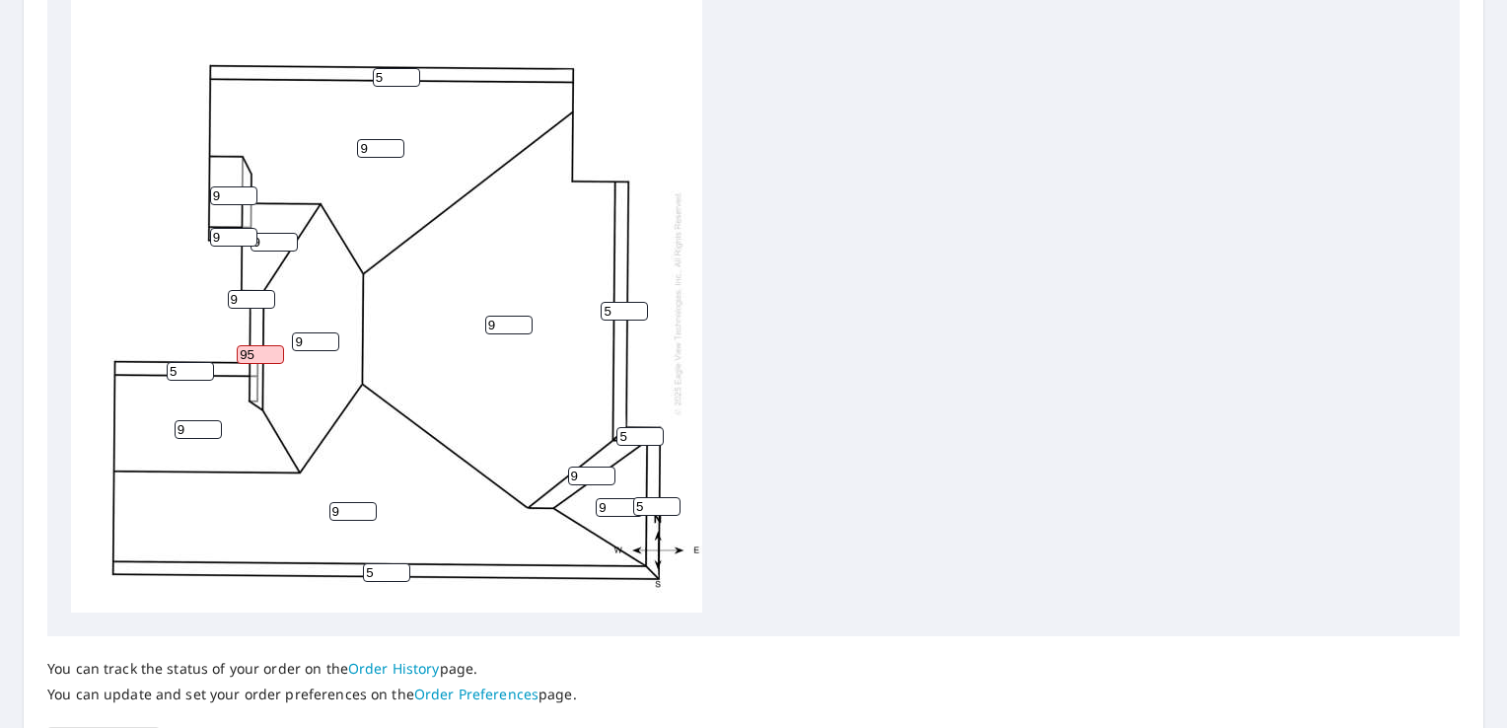
scroll to position [806, 0]
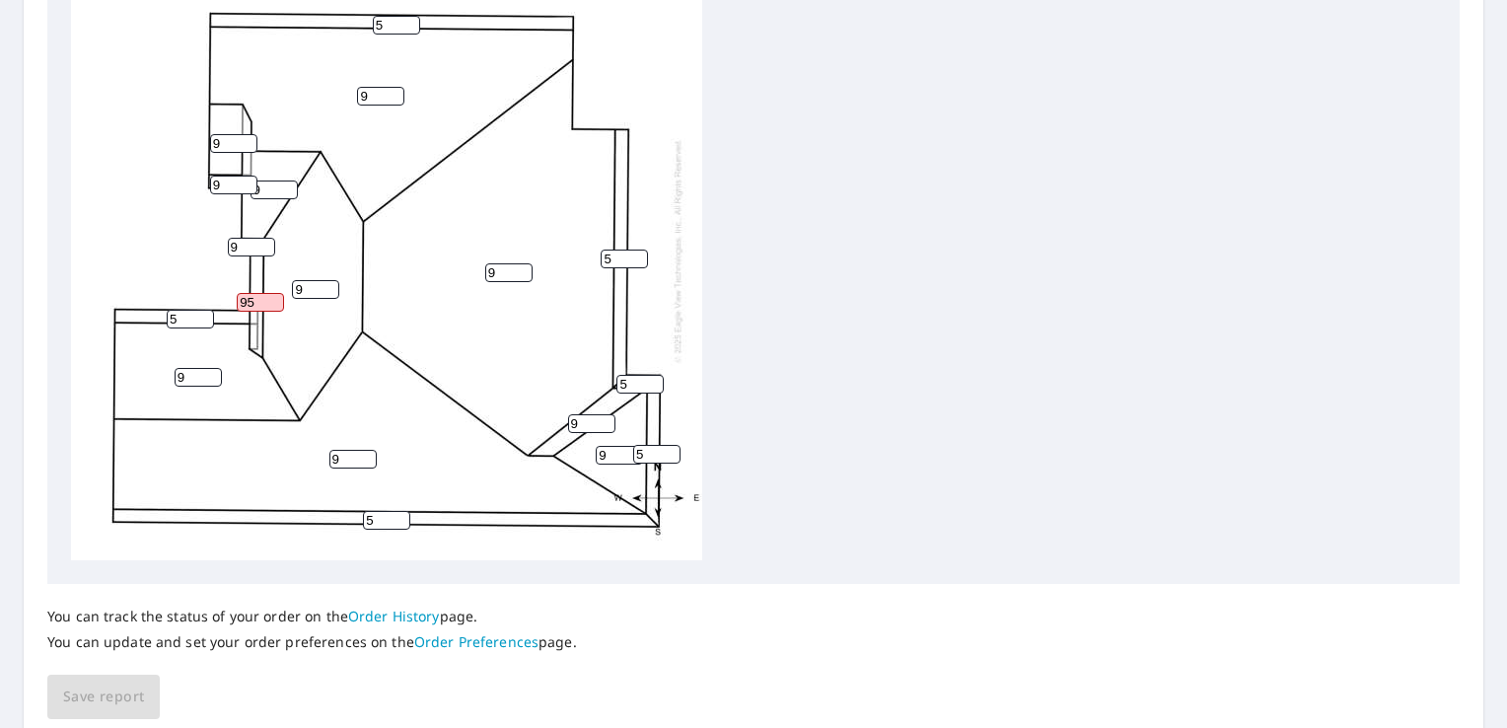
type input "95"
click at [188, 229] on div "9 9 9 9 9 5 9 5 9 5 9 9 5 5 95 9 5 9" at bounding box center [386, 250] width 631 height 619
click at [237, 246] on input "9" at bounding box center [251, 247] width 47 height 19
type input "5"
click at [143, 212] on div "9 9 9 9 9 5 9 5 9 5 9 9 5 5 95 9 5 5" at bounding box center [386, 250] width 631 height 619
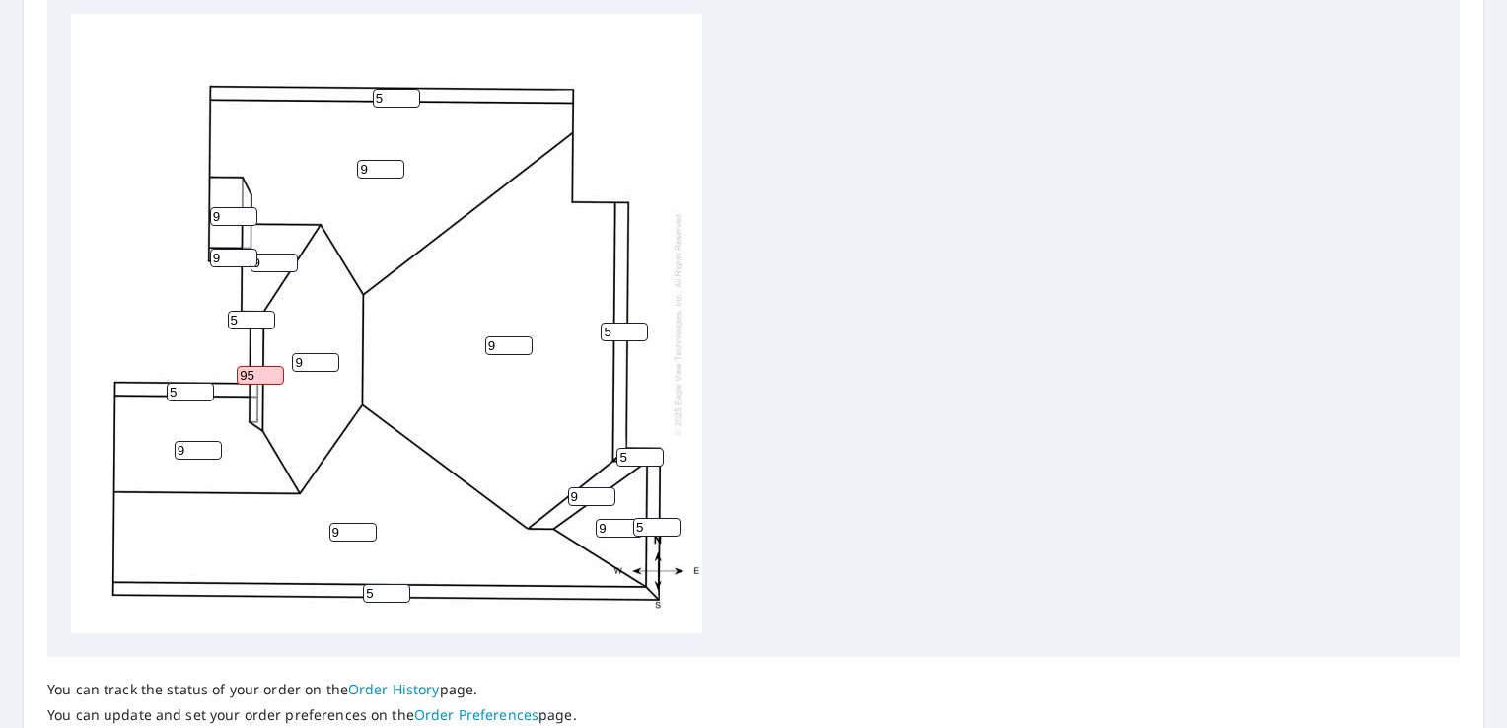
scroll to position [738, 0]
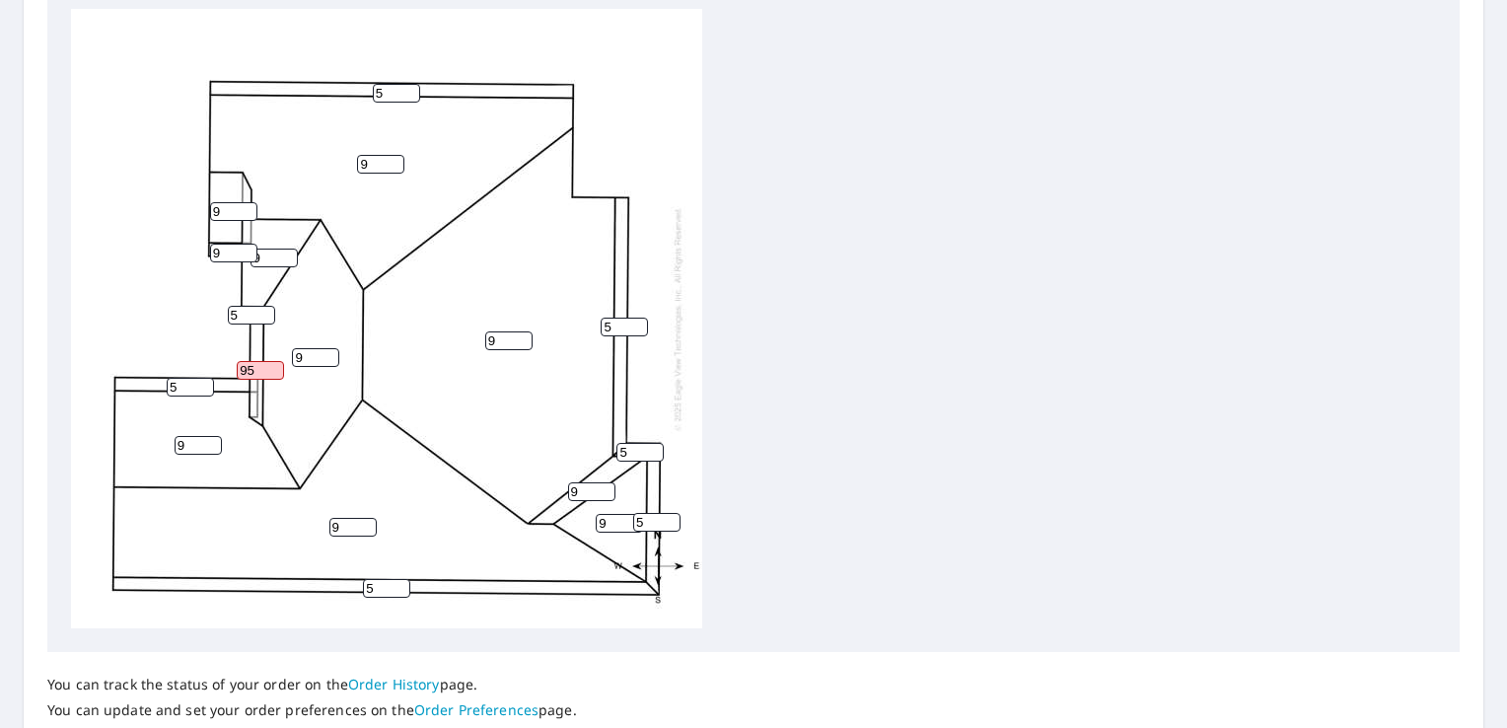
click at [254, 369] on input "95" at bounding box center [260, 370] width 47 height 19
type input "9"
type input "5"
click at [776, 440] on div "9 9 9 9 9 5 9 5 9 5 9 9 5 5 5 9 5 5" at bounding box center [753, 317] width 1365 height 619
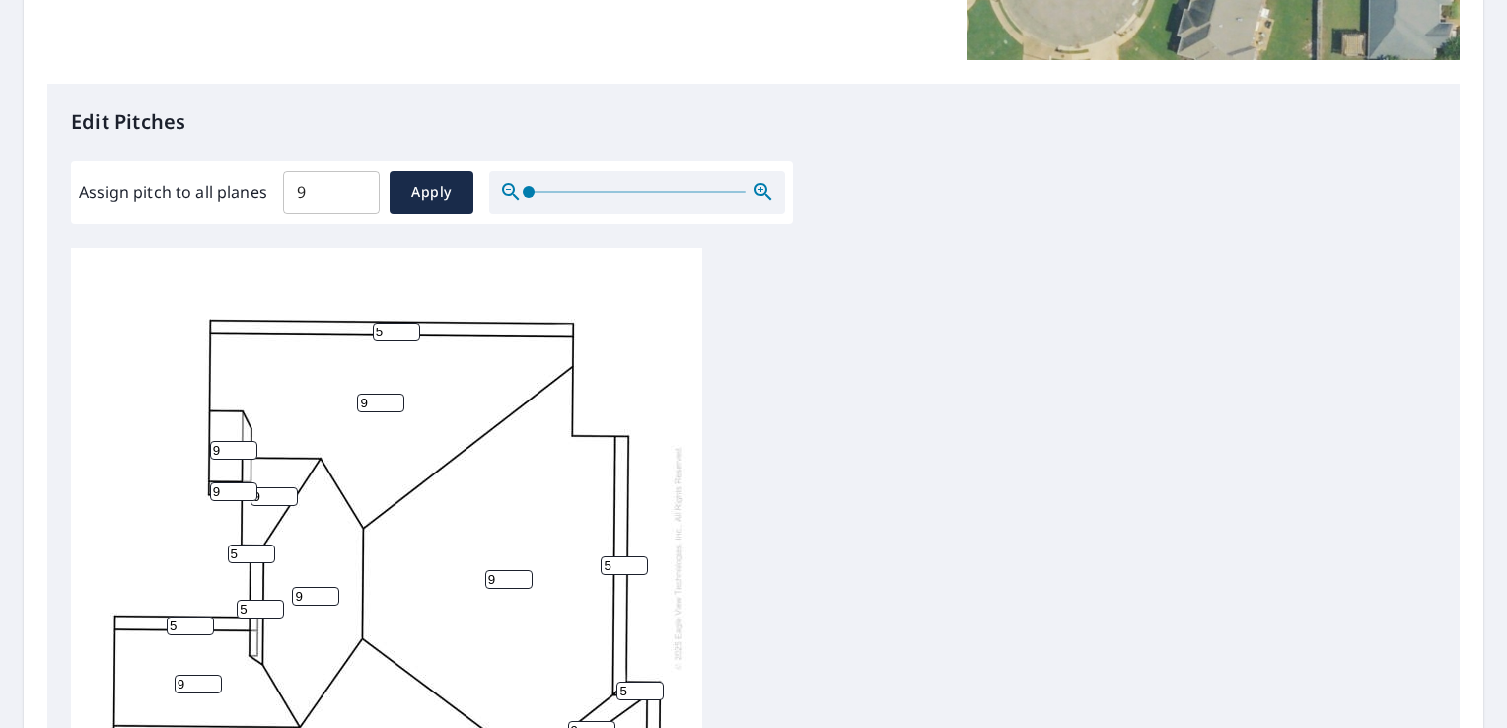
scroll to position [445, 0]
click at [425, 190] on span "Apply" at bounding box center [431, 193] width 52 height 25
type input "9"
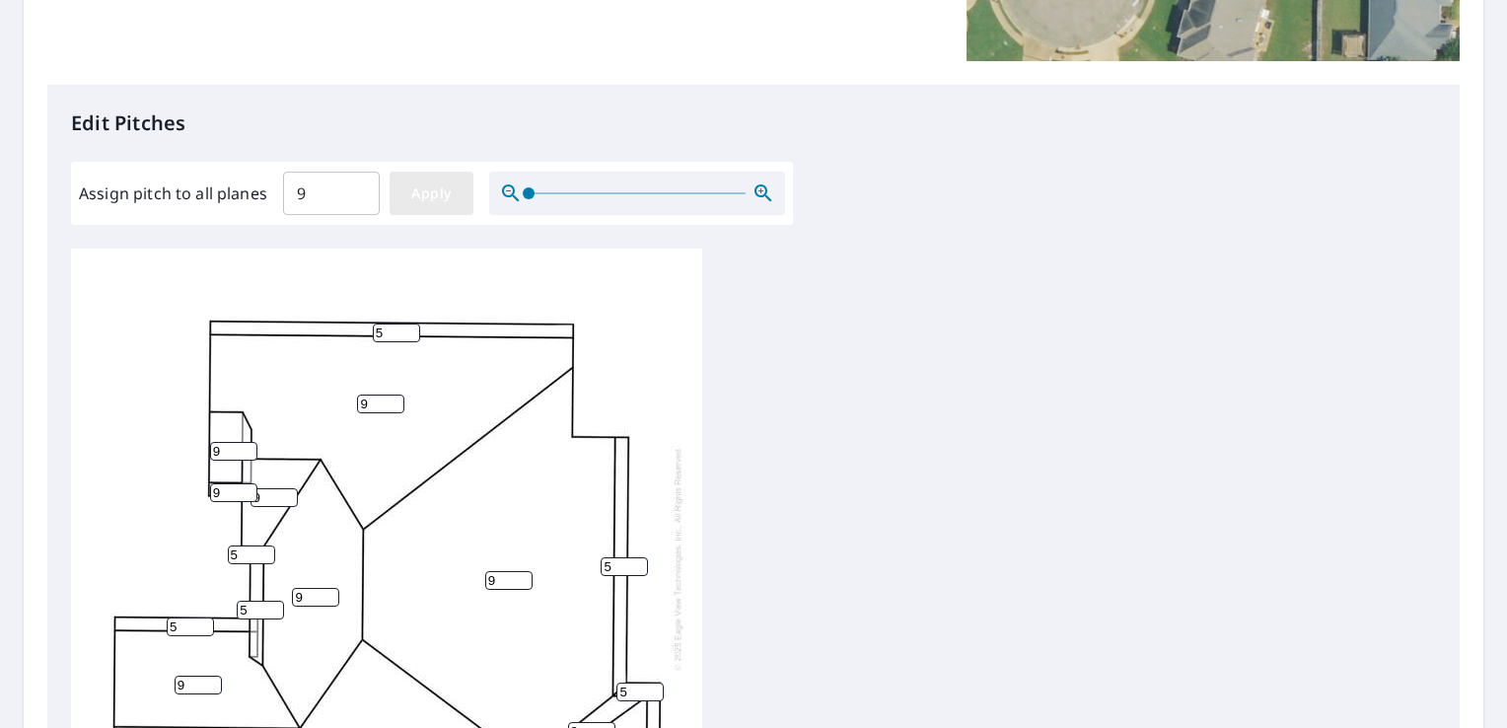
type input "9"
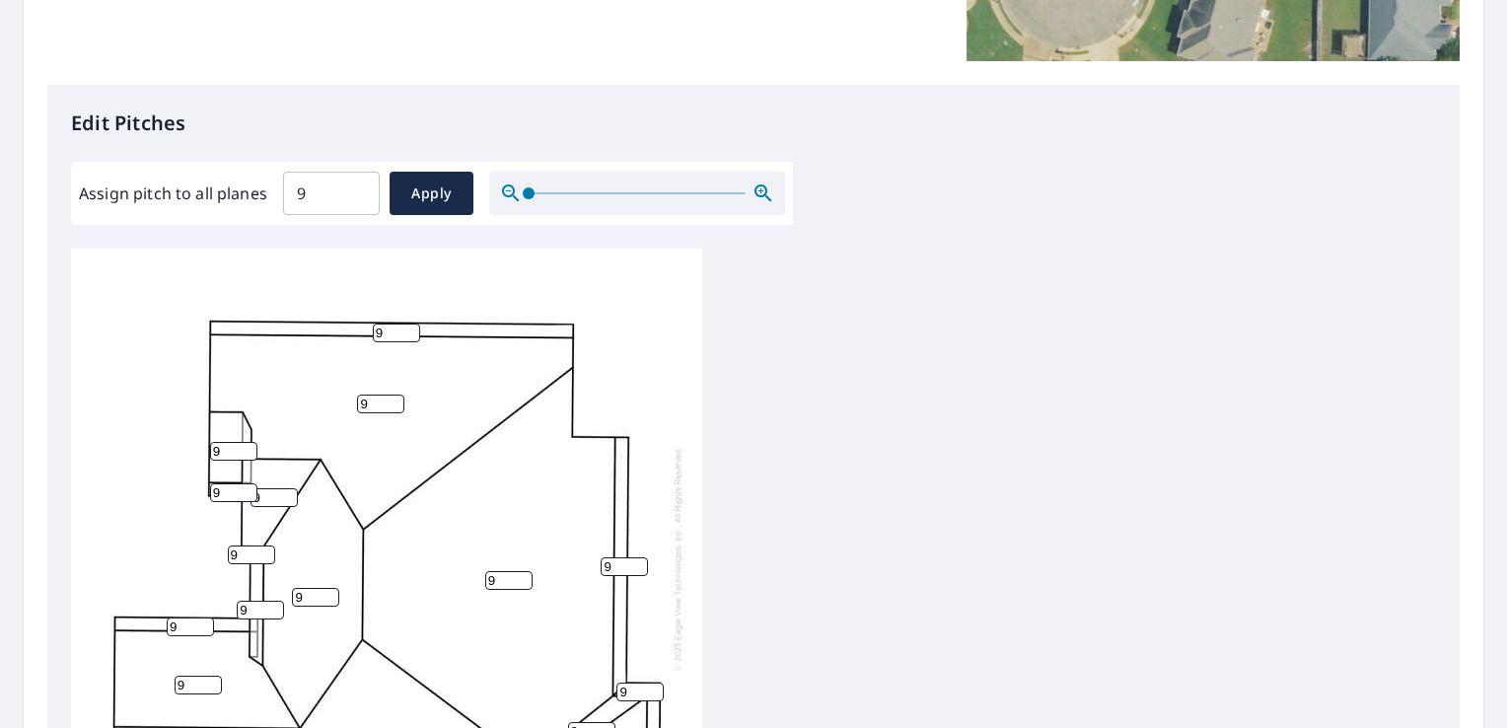
scroll to position [832, 0]
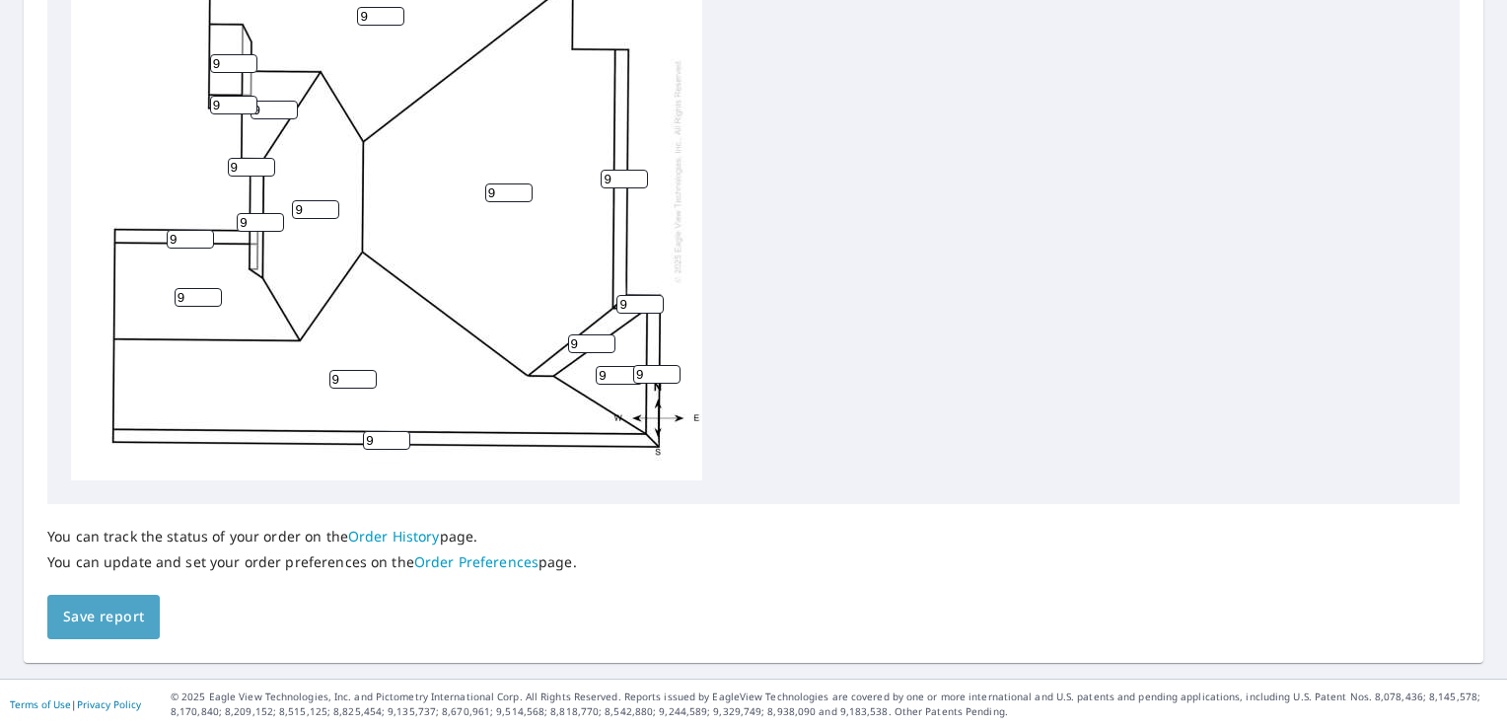
click at [95, 612] on span "Save report" at bounding box center [103, 616] width 81 height 25
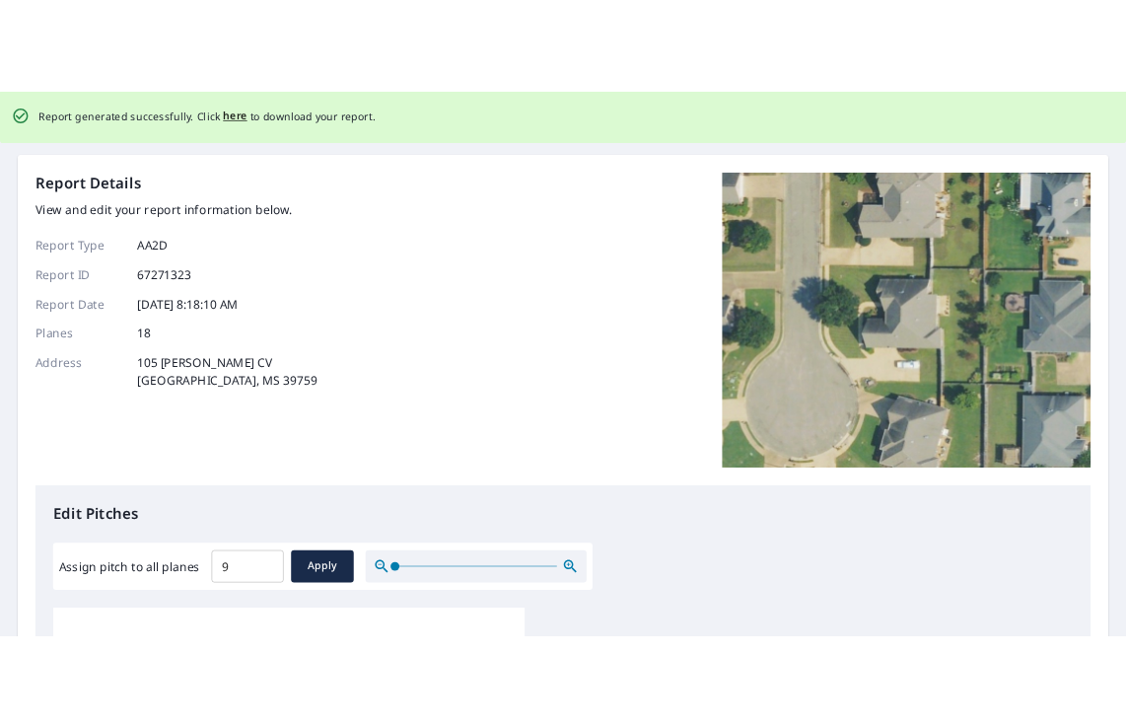
scroll to position [0, 0]
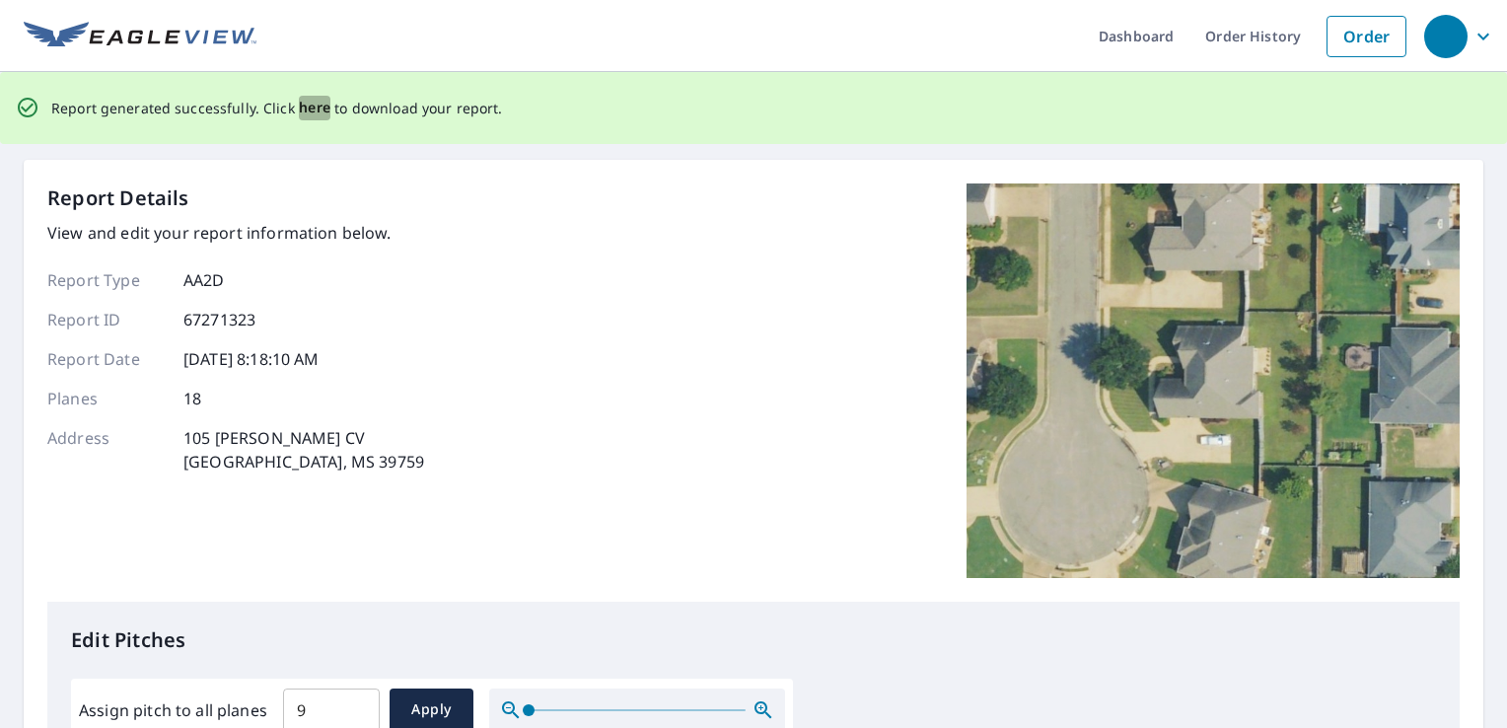
click at [307, 106] on span "here" at bounding box center [315, 108] width 33 height 25
